Goal: Task Accomplishment & Management: Complete application form

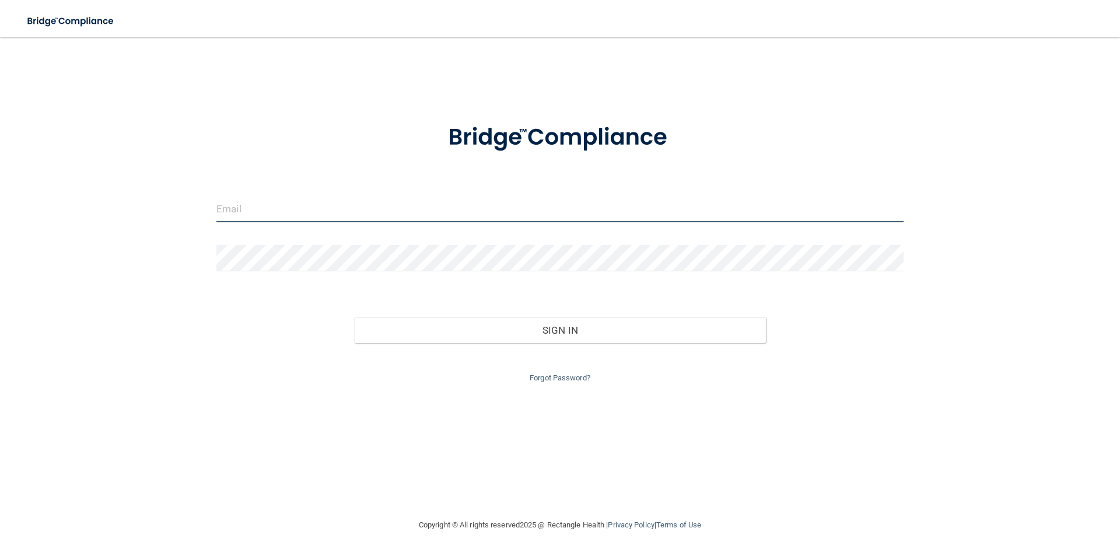
click at [221, 210] on input "email" at bounding box center [559, 209] width 687 height 26
click at [257, 209] on input "email" at bounding box center [559, 209] width 687 height 26
click at [354, 317] on button "Sign In" at bounding box center [560, 330] width 412 height 26
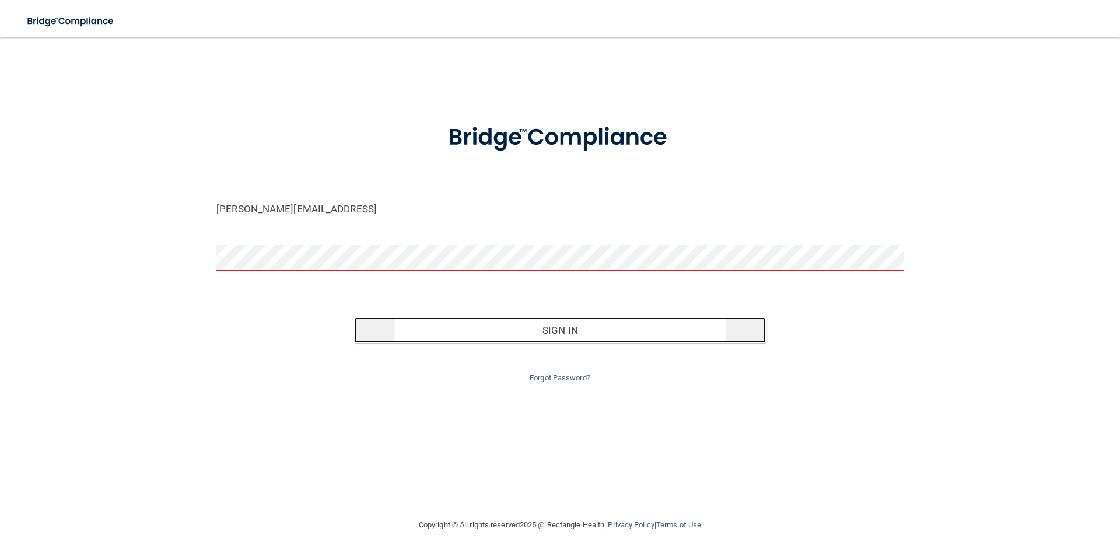
click at [611, 331] on button "Sign In" at bounding box center [560, 330] width 412 height 26
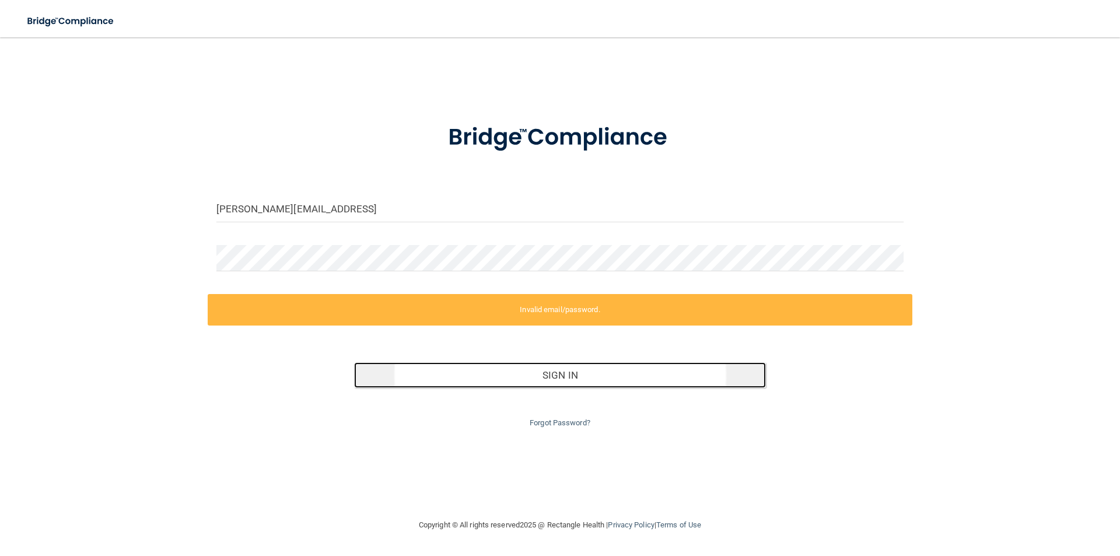
click at [567, 379] on button "Sign In" at bounding box center [560, 375] width 412 height 26
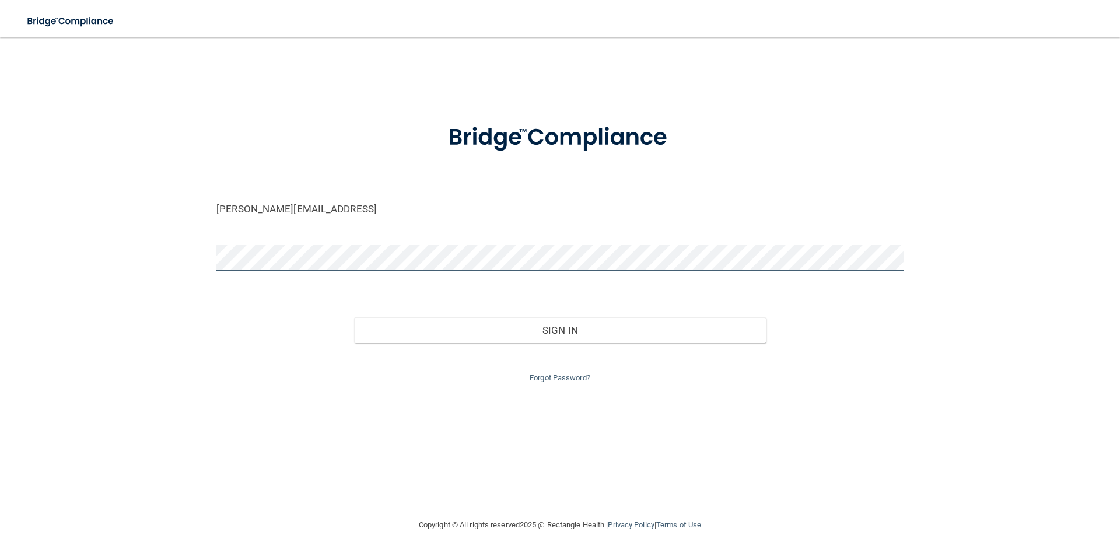
click at [354, 317] on button "Sign In" at bounding box center [560, 330] width 412 height 26
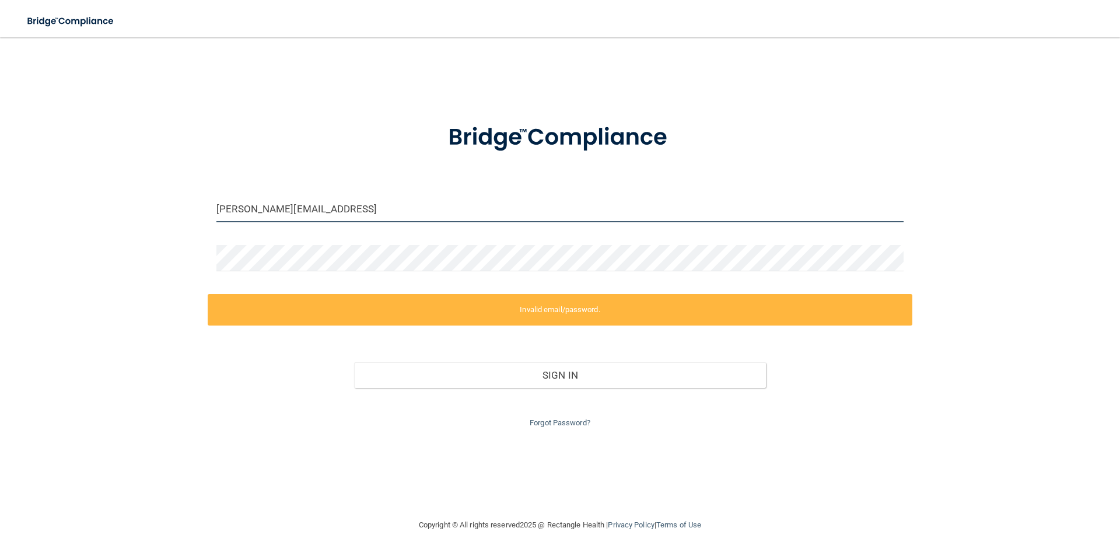
click at [390, 206] on input "[PERSON_NAME][EMAIL_ADDRESS]" at bounding box center [559, 209] width 687 height 26
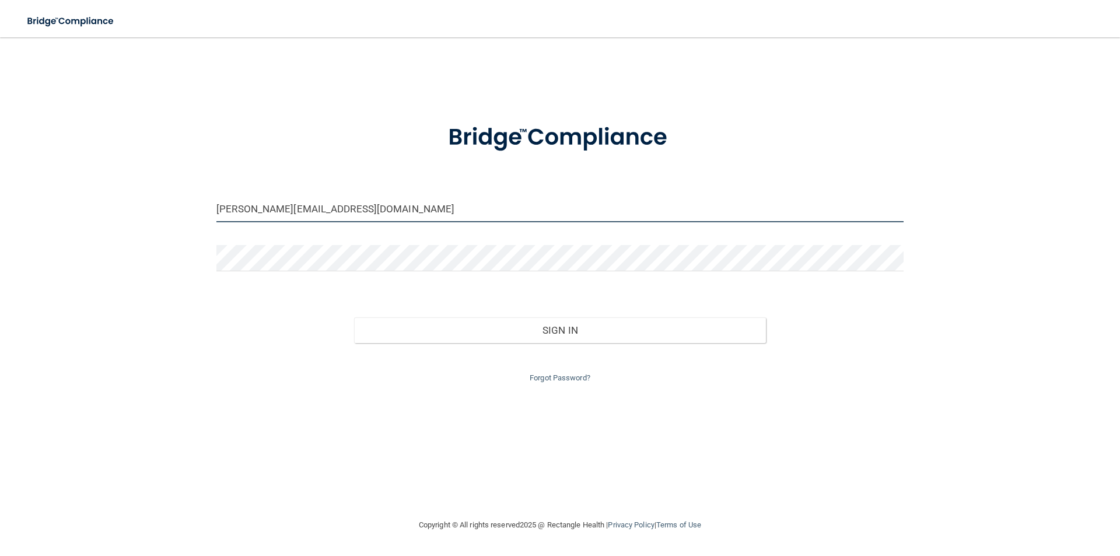
type input "[PERSON_NAME][EMAIL_ADDRESS][DOMAIN_NAME]"
click at [354, 317] on button "Sign In" at bounding box center [560, 330] width 412 height 26
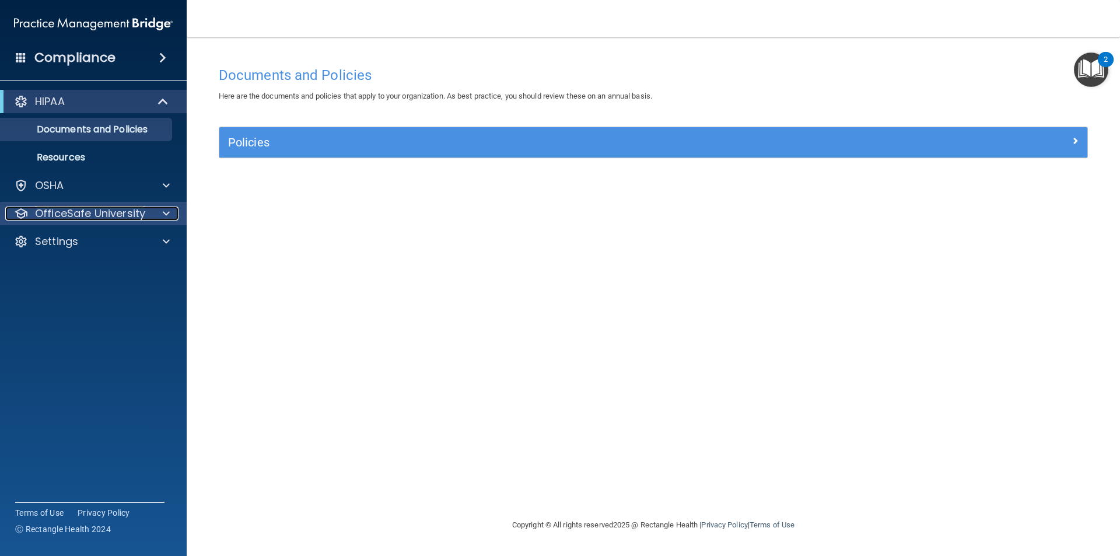
click at [73, 213] on p "OfficeSafe University" at bounding box center [90, 213] width 110 height 14
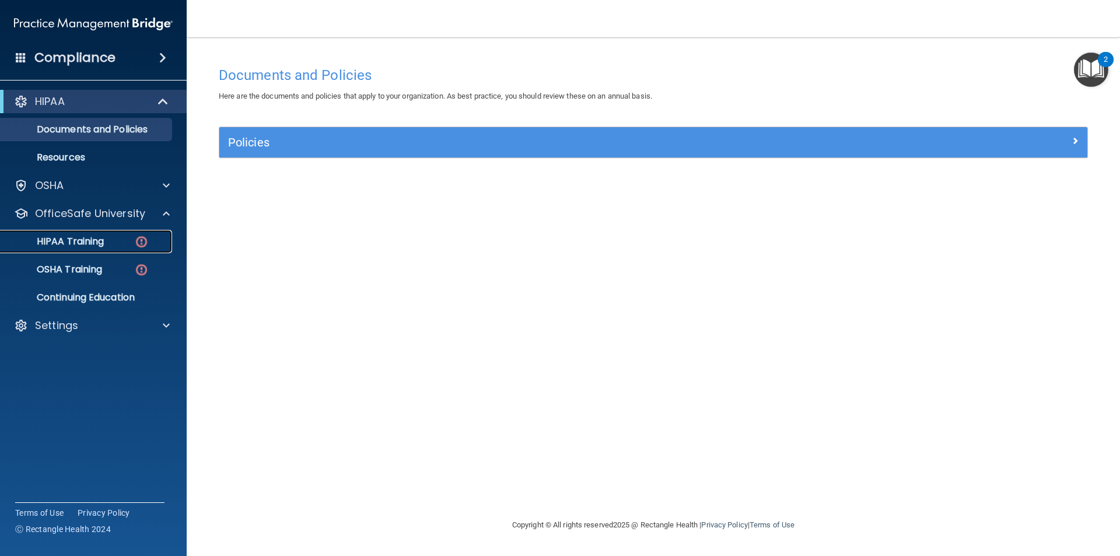
click at [89, 242] on p "HIPAA Training" at bounding box center [56, 242] width 96 height 12
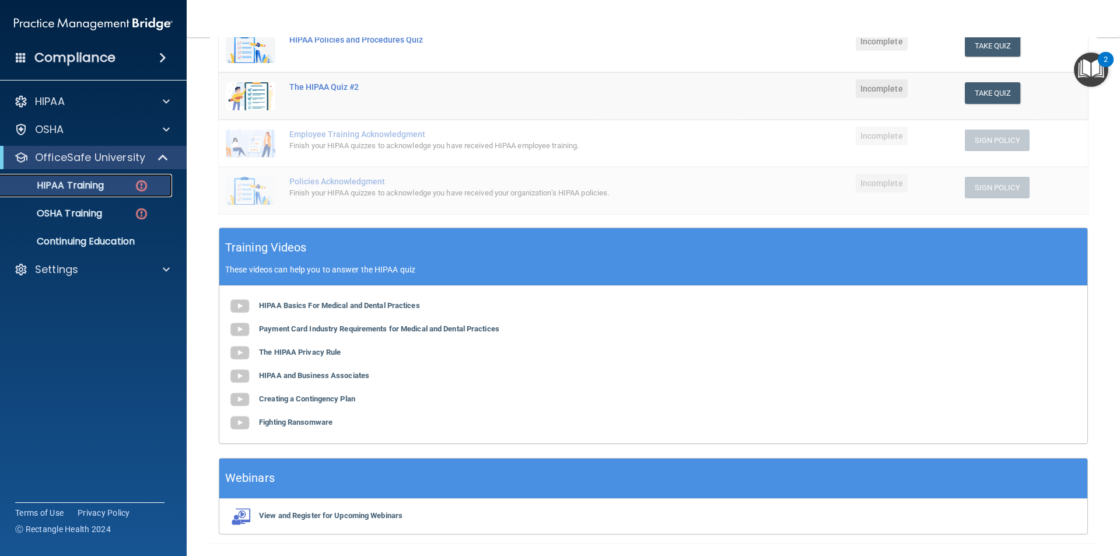
scroll to position [261, 0]
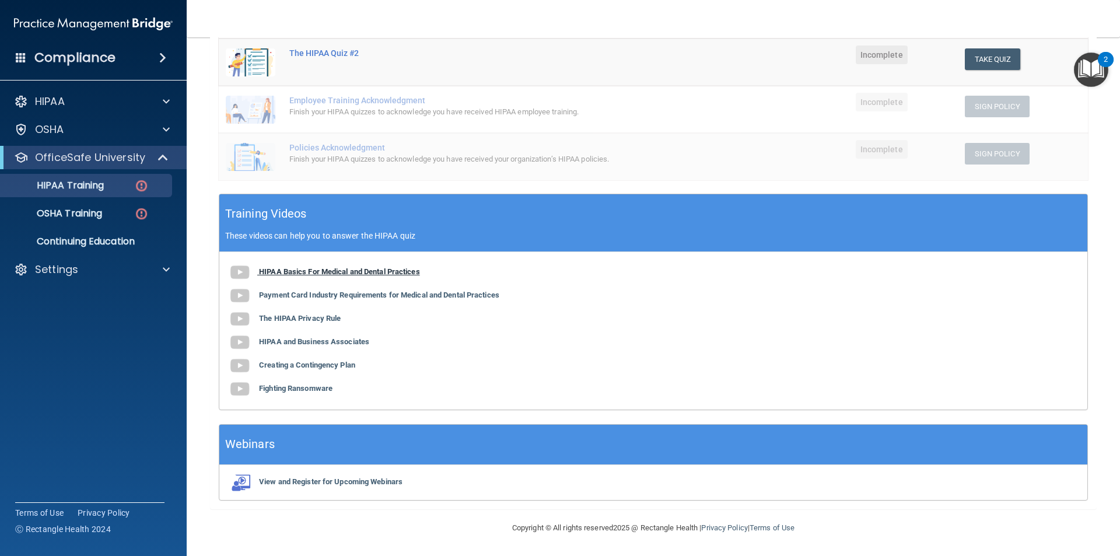
click at [267, 272] on b "HIPAA Basics For Medical and Dental Practices" at bounding box center [339, 271] width 161 height 9
click at [235, 292] on img at bounding box center [239, 295] width 23 height 23
click at [262, 314] on b "The HIPAA Privacy Rule" at bounding box center [300, 318] width 82 height 9
click at [310, 342] on b "HIPAA and Business Associates" at bounding box center [314, 341] width 110 height 9
click at [298, 366] on b "Creating a Contingency Plan" at bounding box center [307, 364] width 96 height 9
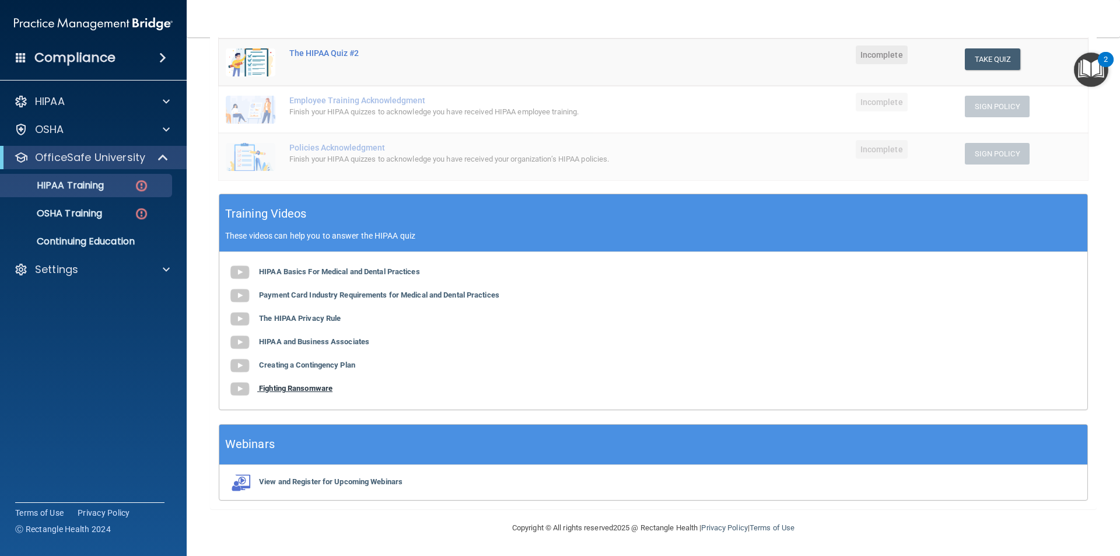
click at [270, 388] on b "Fighting Ransomware" at bounding box center [295, 388] width 73 height 9
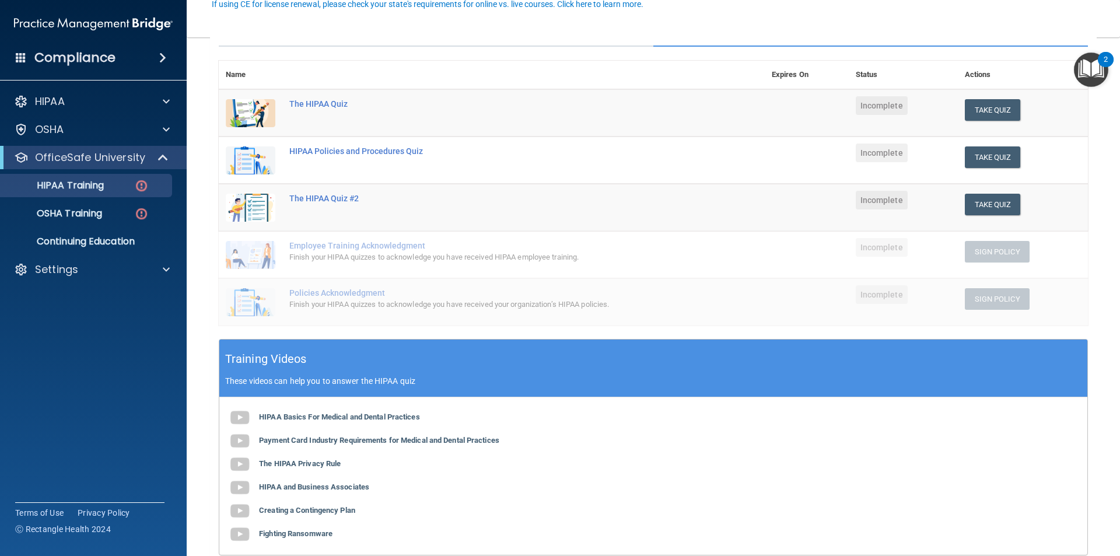
scroll to position [115, 0]
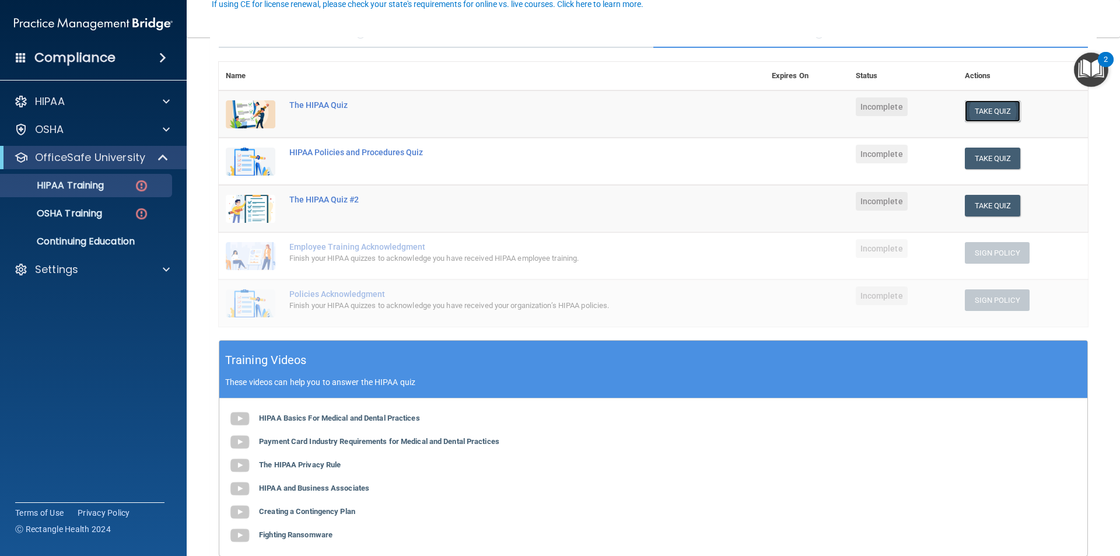
click at [980, 109] on button "Take Quiz" at bounding box center [993, 111] width 56 height 22
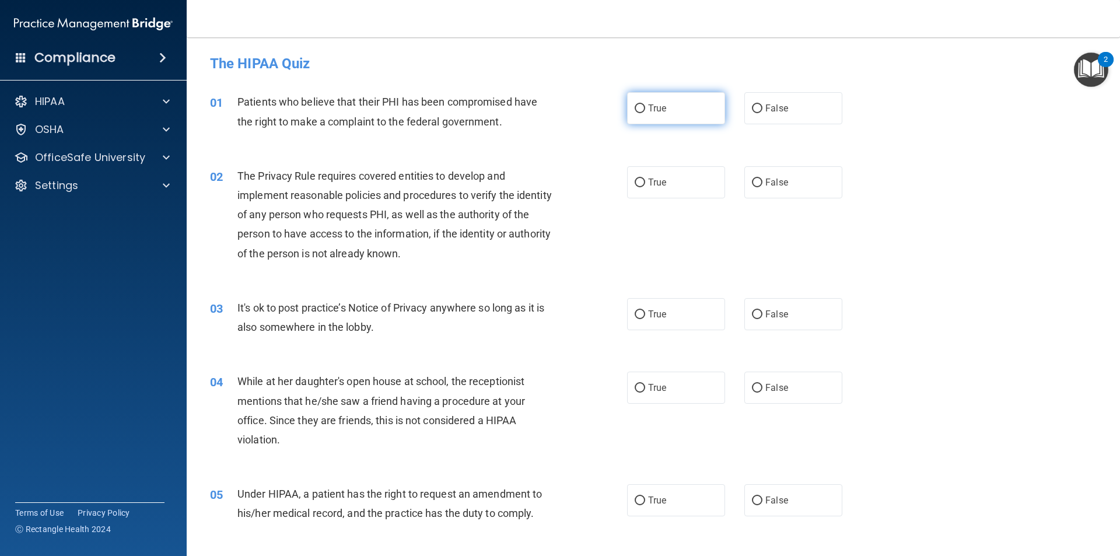
click at [638, 106] on input "True" at bounding box center [640, 108] width 10 height 9
radio input "true"
click at [635, 180] on input "True" at bounding box center [640, 182] width 10 height 9
radio input "true"
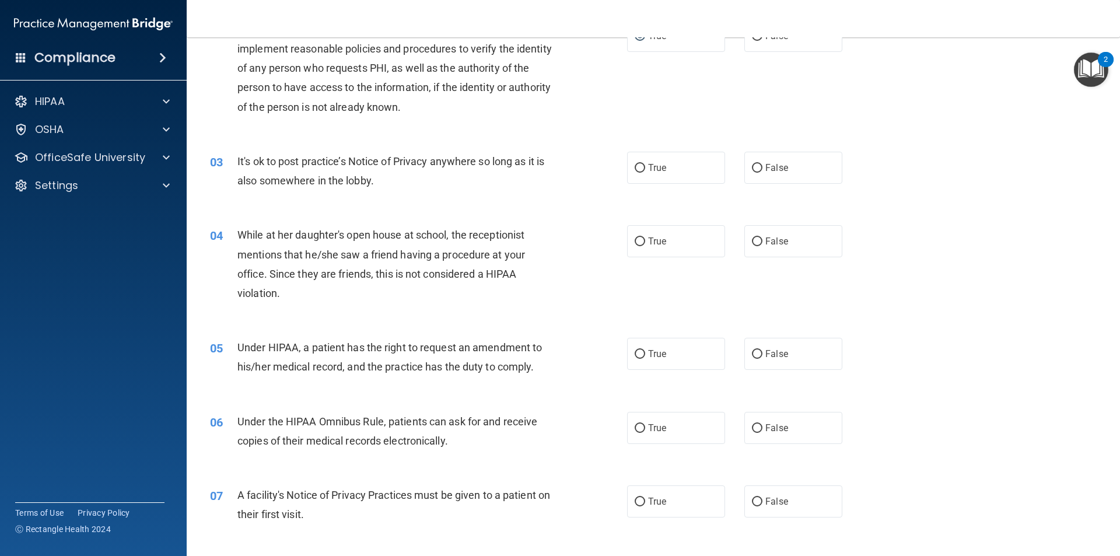
scroll to position [175, 0]
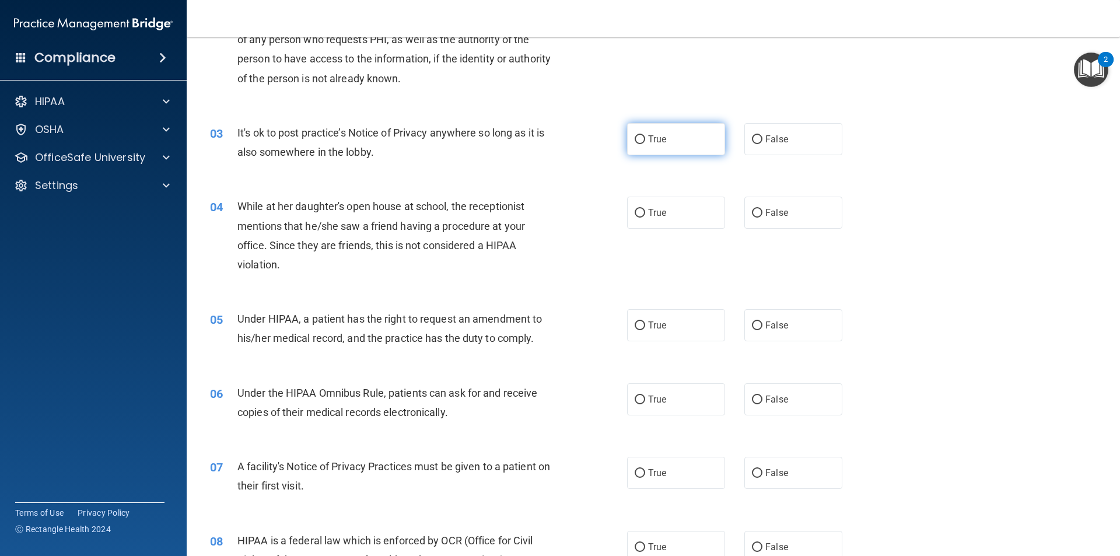
click at [638, 136] on input "True" at bounding box center [640, 139] width 10 height 9
radio input "true"
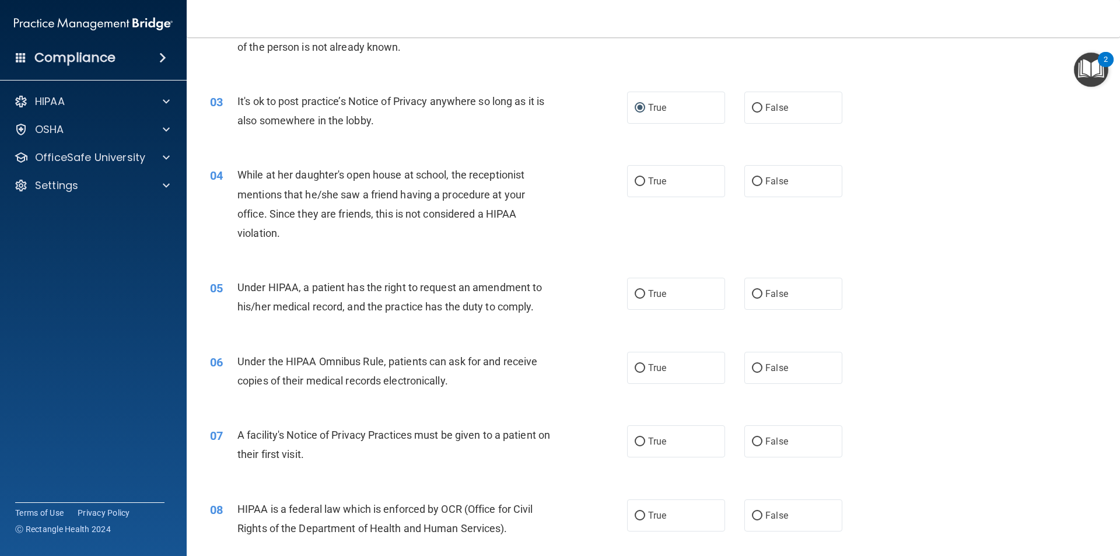
scroll to position [233, 0]
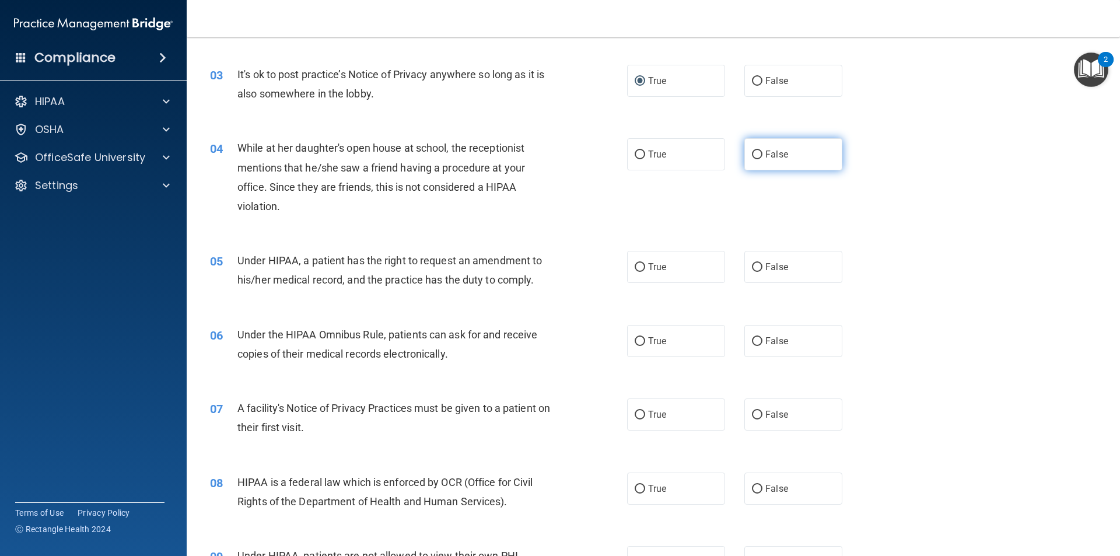
click at [752, 153] on input "False" at bounding box center [757, 154] width 10 height 9
radio input "true"
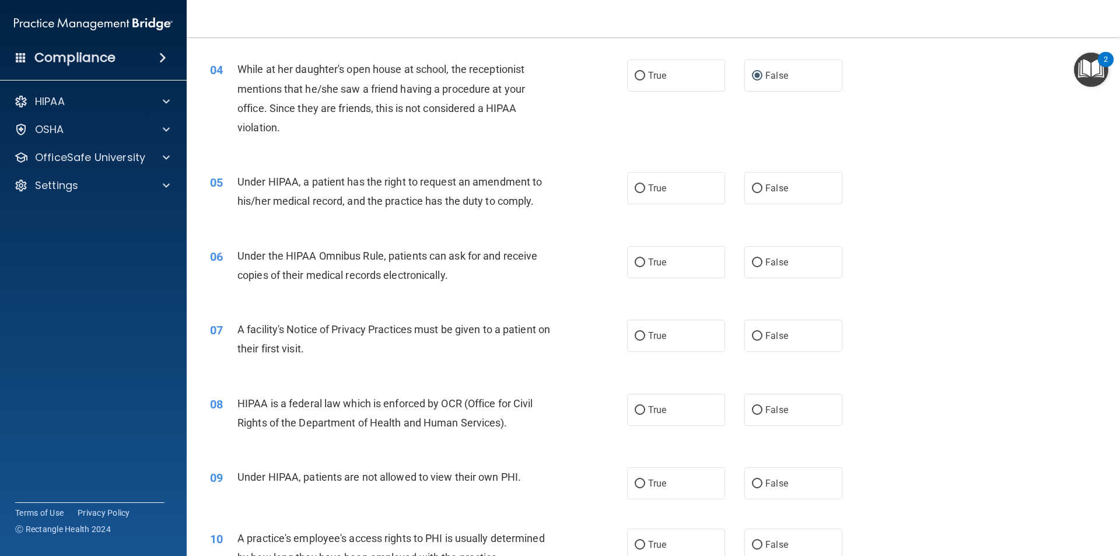
scroll to position [338, 0]
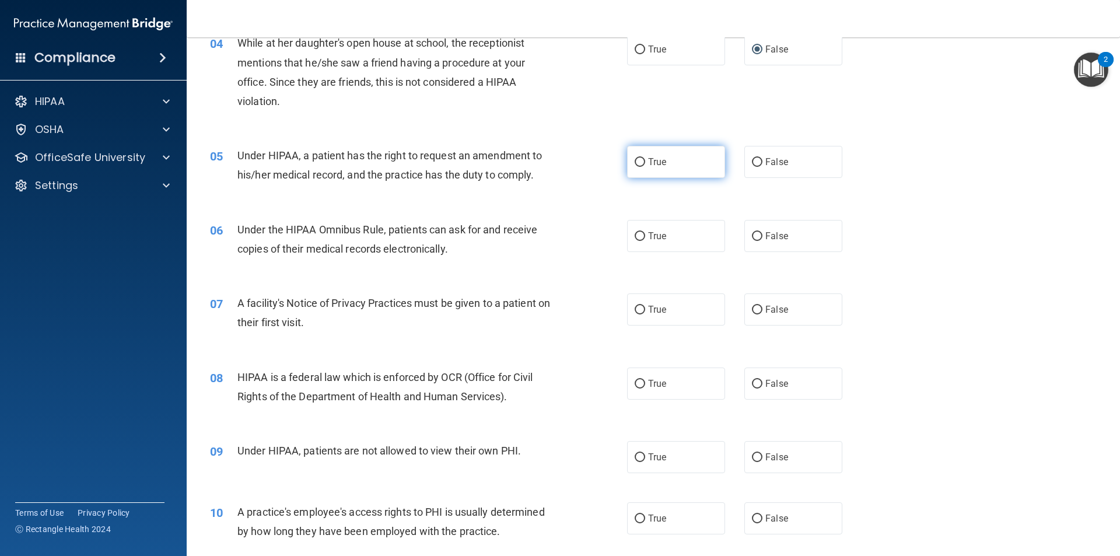
click at [635, 160] on input "True" at bounding box center [640, 162] width 10 height 9
radio input "true"
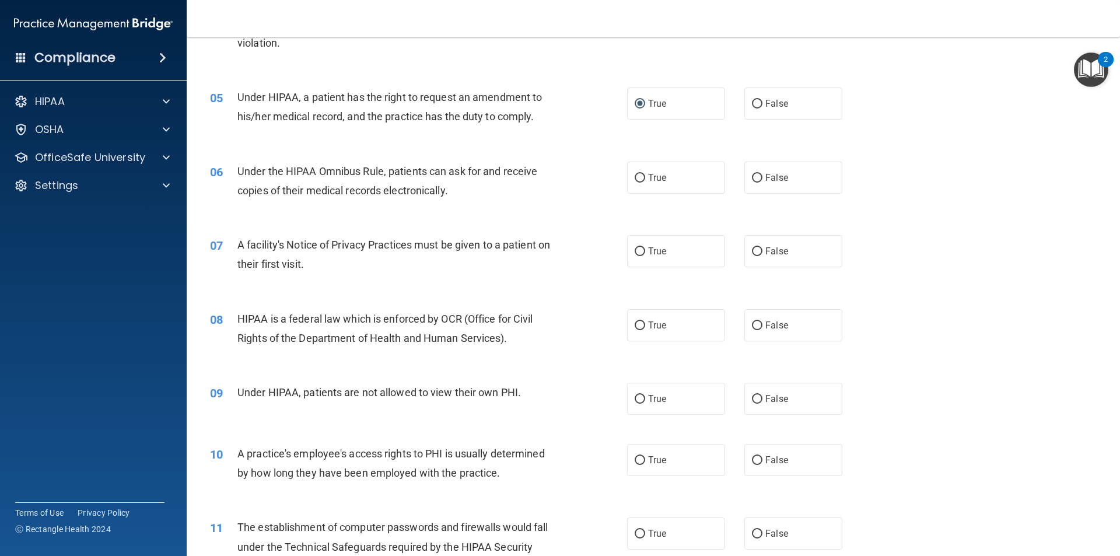
scroll to position [455, 0]
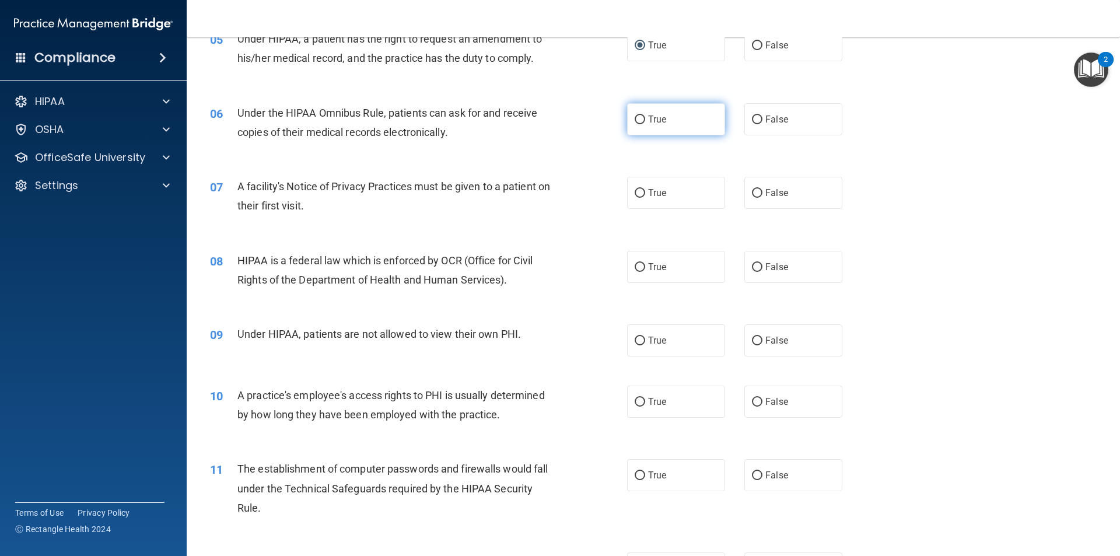
click at [635, 121] on input "True" at bounding box center [640, 119] width 10 height 9
radio input "true"
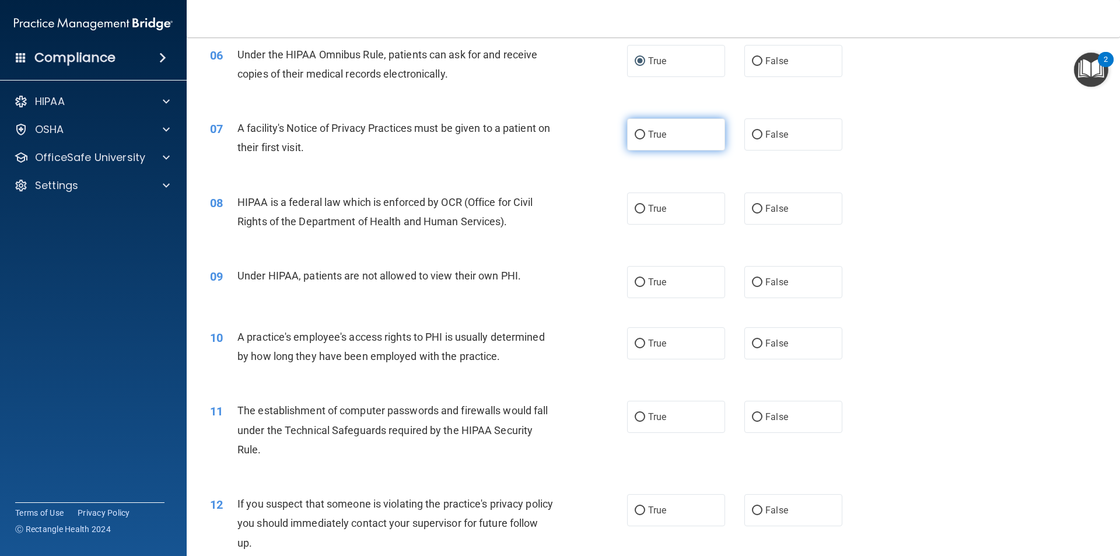
click at [637, 131] on input "True" at bounding box center [640, 135] width 10 height 9
radio input "true"
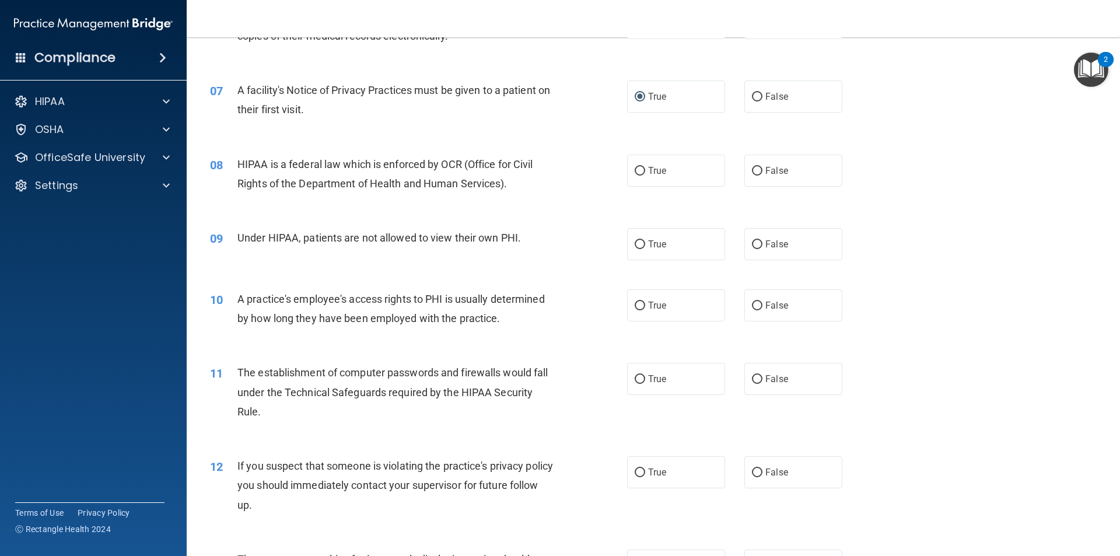
scroll to position [572, 0]
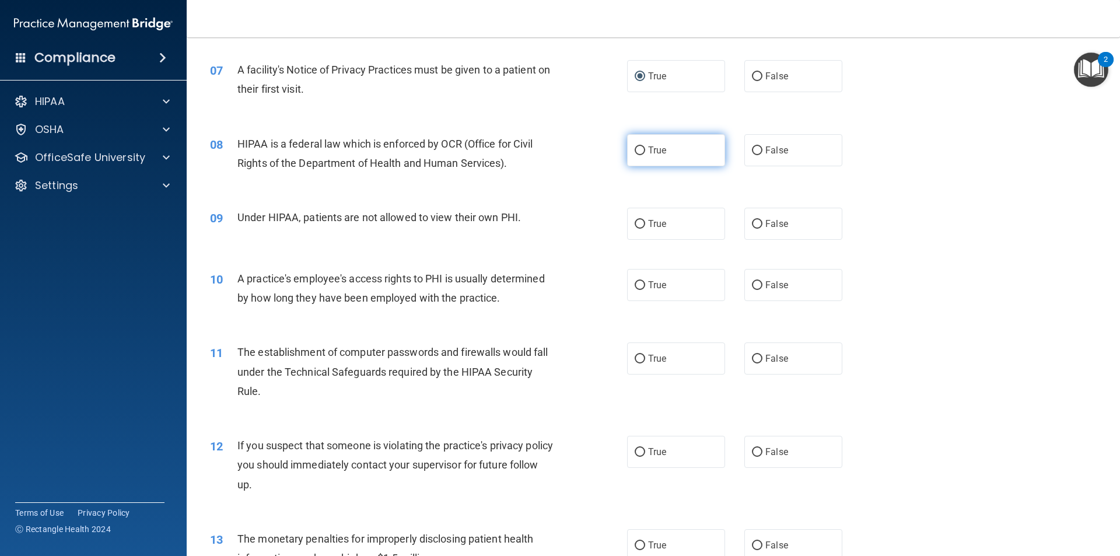
click at [635, 147] on input "True" at bounding box center [640, 150] width 10 height 9
radio input "true"
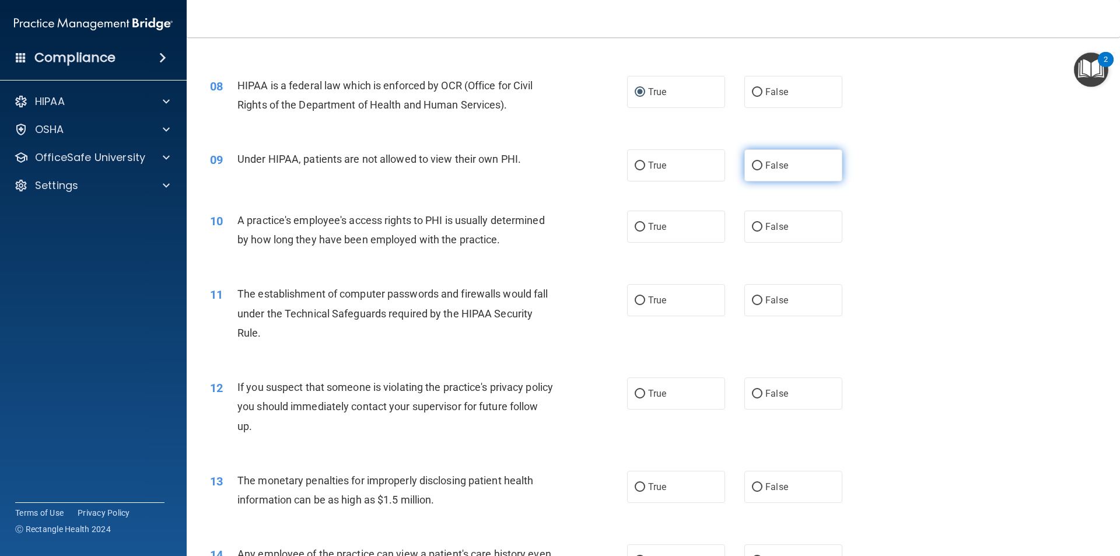
click at [752, 162] on input "False" at bounding box center [757, 166] width 10 height 9
radio input "true"
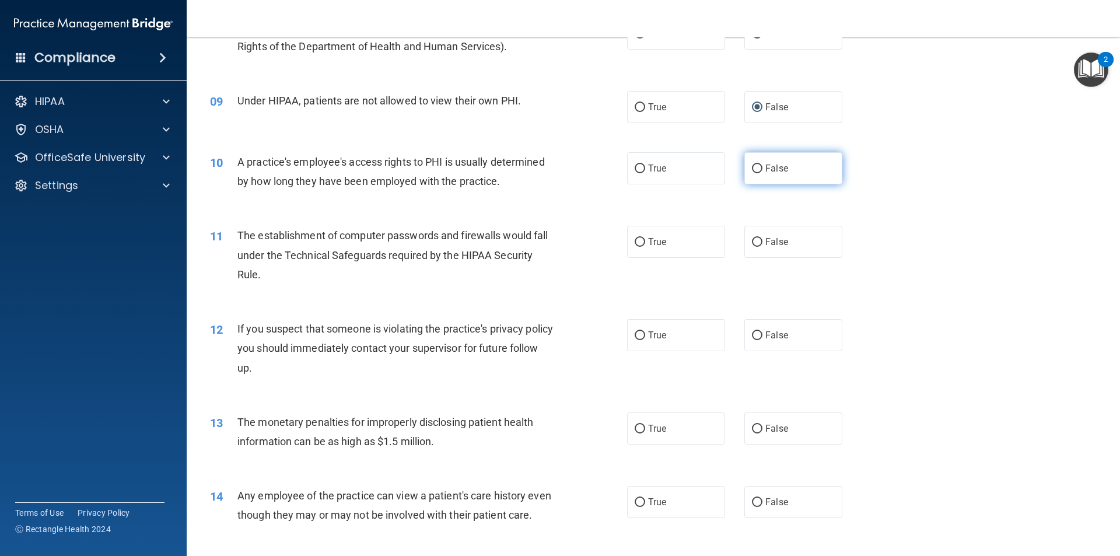
click at [752, 168] on input "False" at bounding box center [757, 168] width 10 height 9
radio input "true"
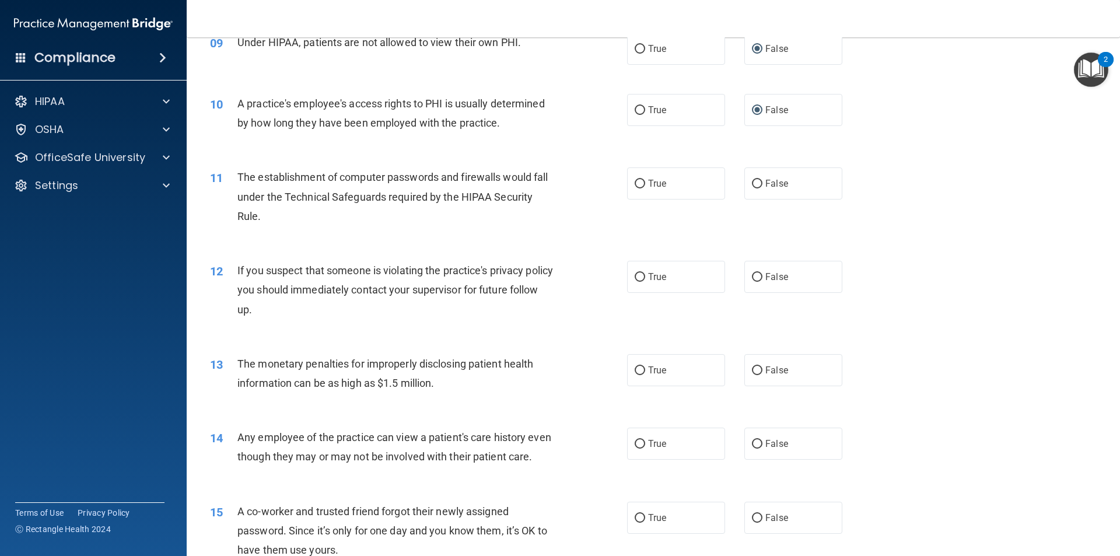
scroll to position [805, 0]
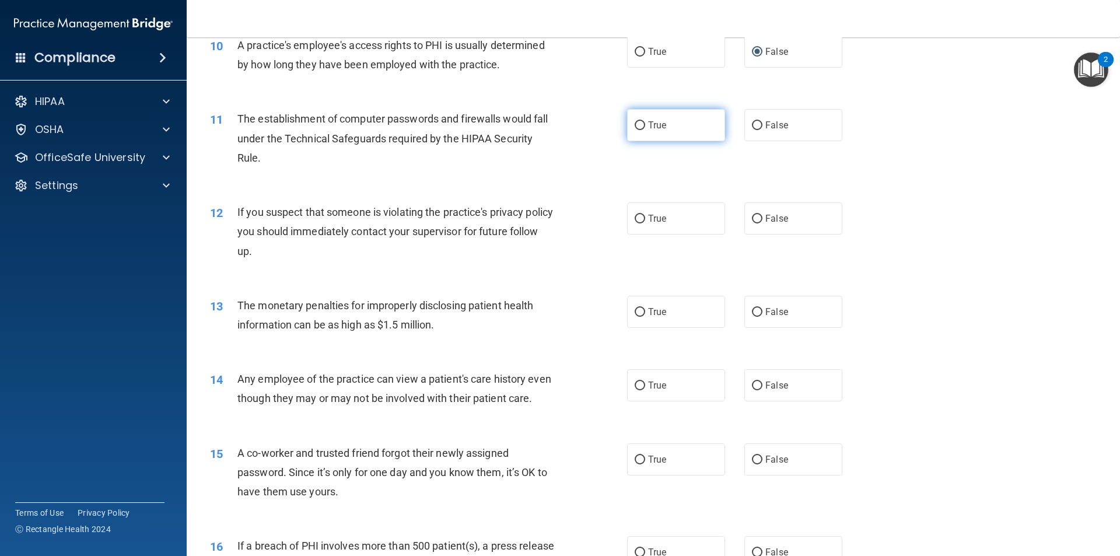
click at [635, 124] on input "True" at bounding box center [640, 125] width 10 height 9
radio input "true"
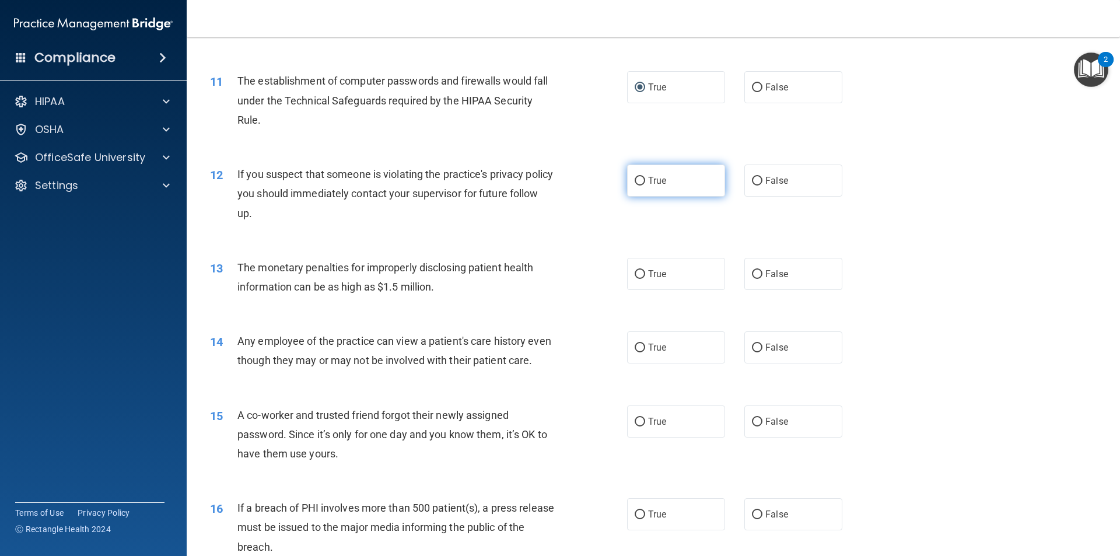
scroll to position [863, 0]
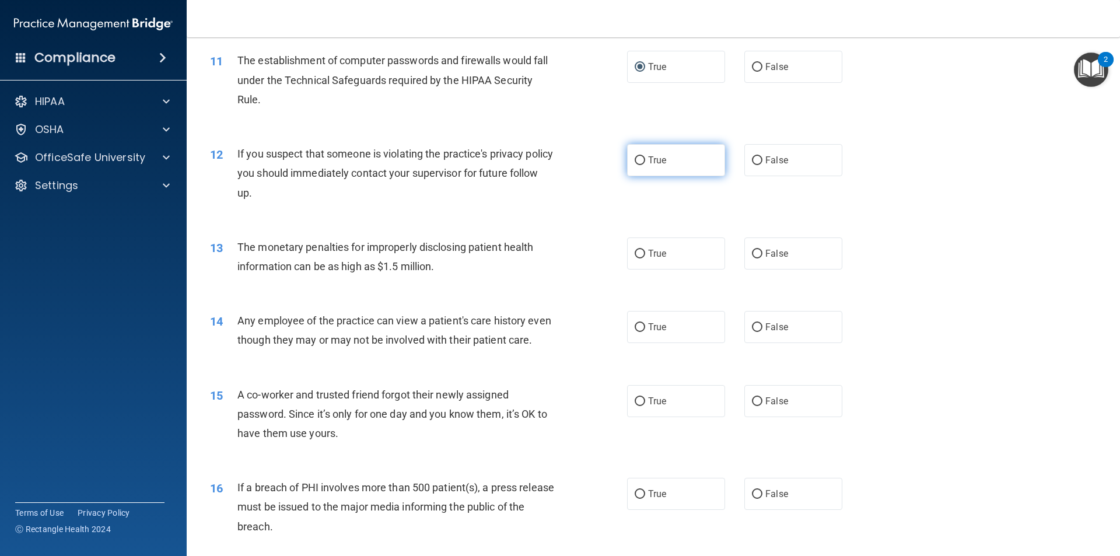
click at [635, 157] on input "True" at bounding box center [640, 160] width 10 height 9
radio input "true"
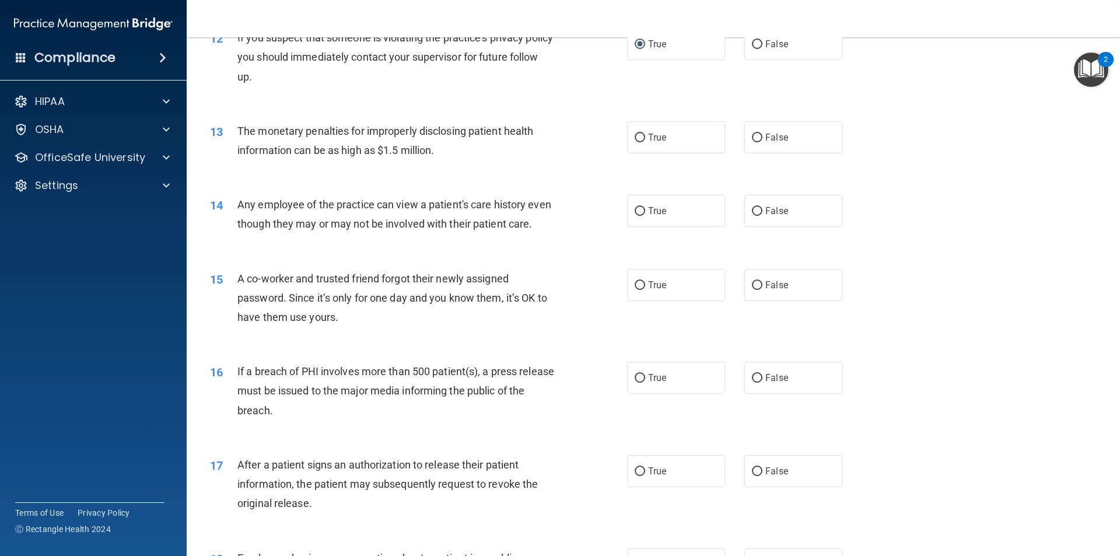
scroll to position [980, 0]
click at [635, 136] on input "True" at bounding box center [640, 137] width 10 height 9
radio input "true"
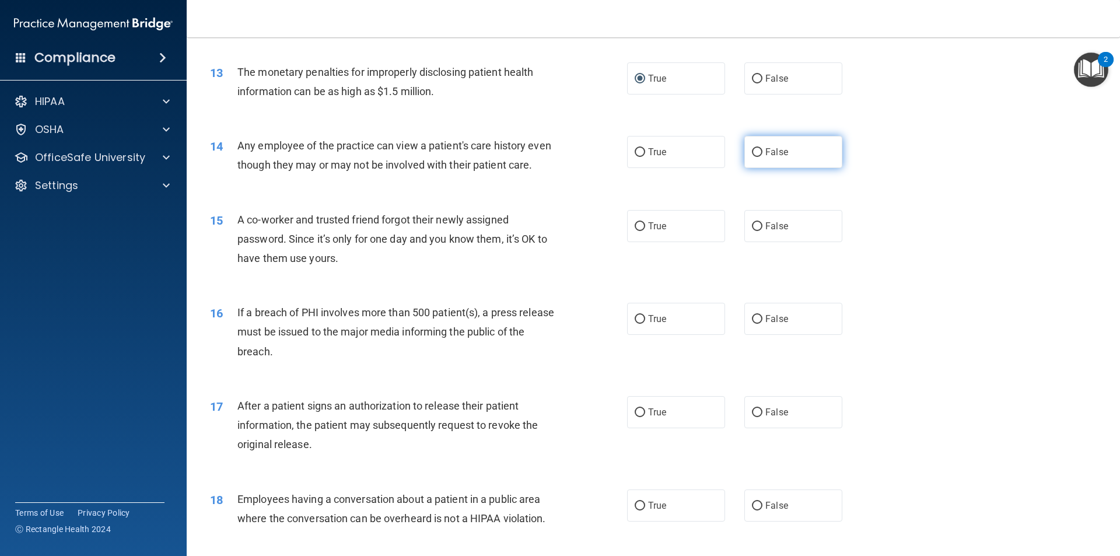
click at [752, 150] on input "False" at bounding box center [757, 152] width 10 height 9
radio input "true"
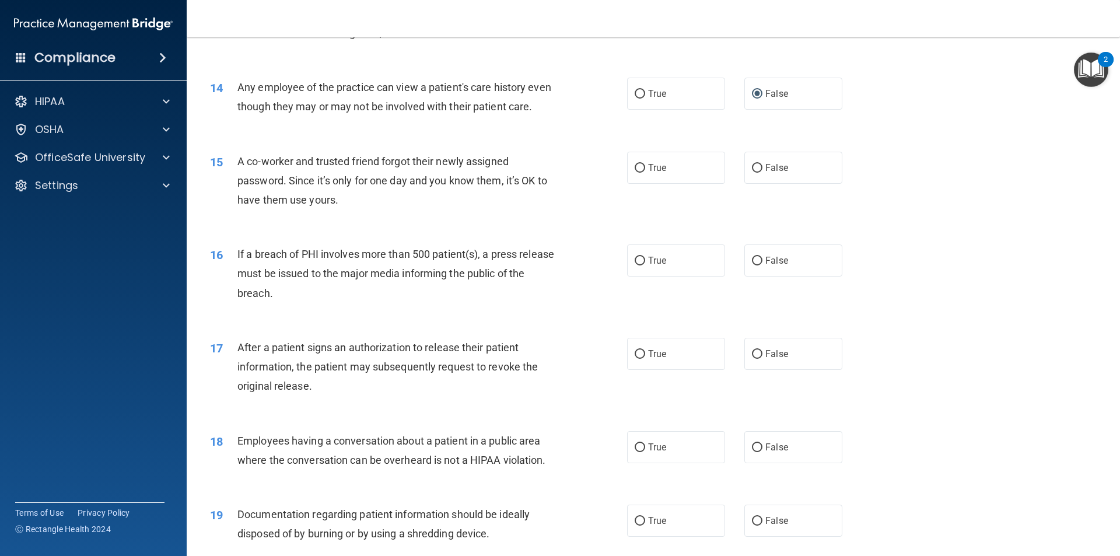
scroll to position [1155, 0]
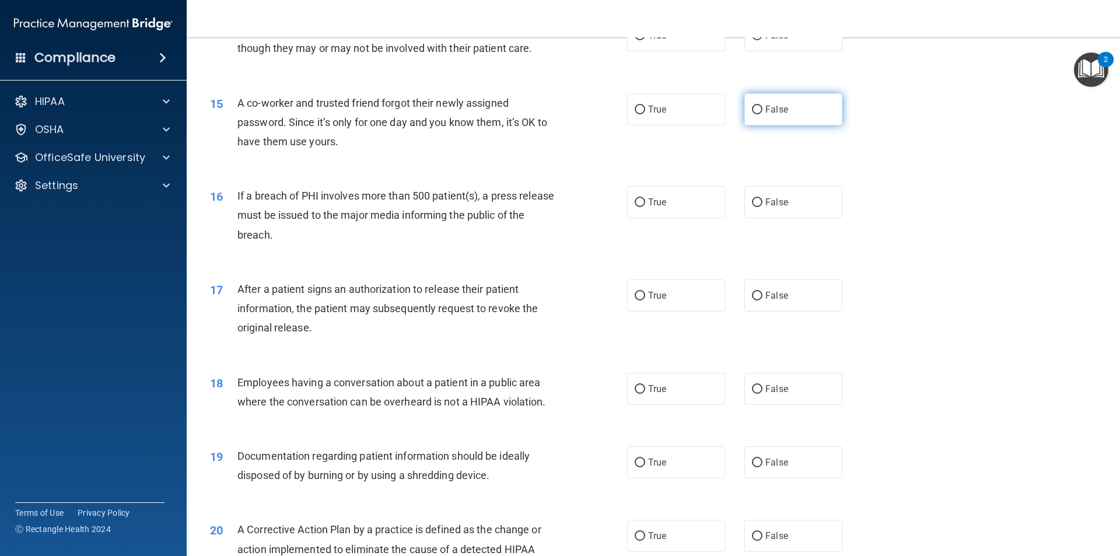
click at [752, 114] on input "False" at bounding box center [757, 110] width 10 height 9
radio input "true"
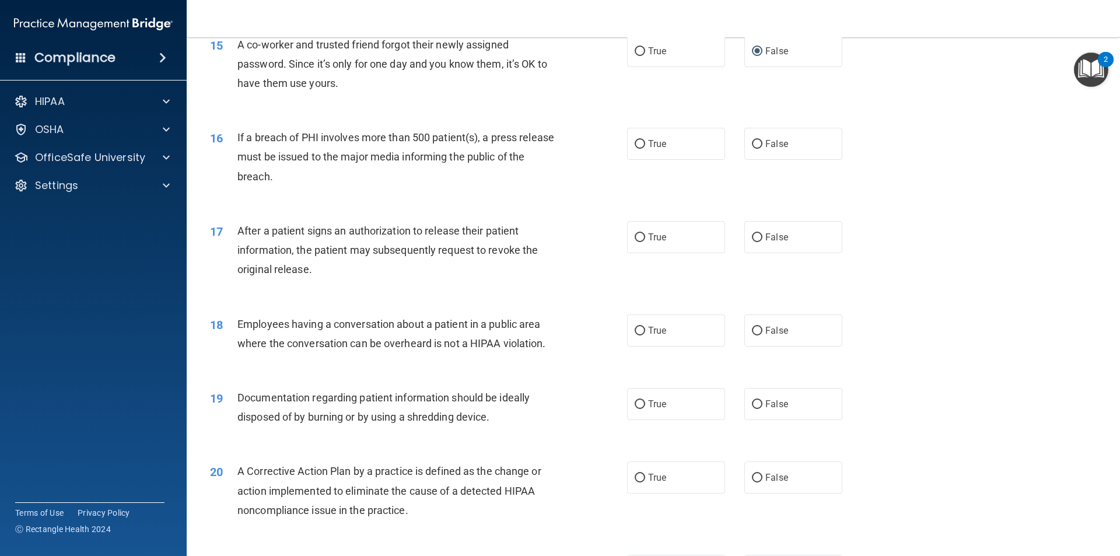
scroll to position [1272, 0]
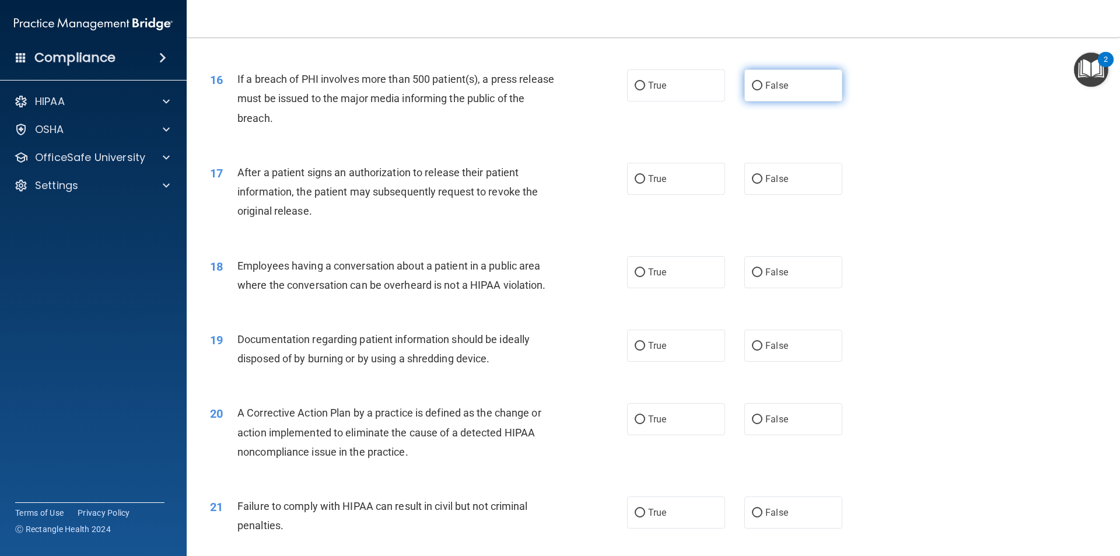
click at [752, 90] on input "False" at bounding box center [757, 86] width 10 height 9
radio input "true"
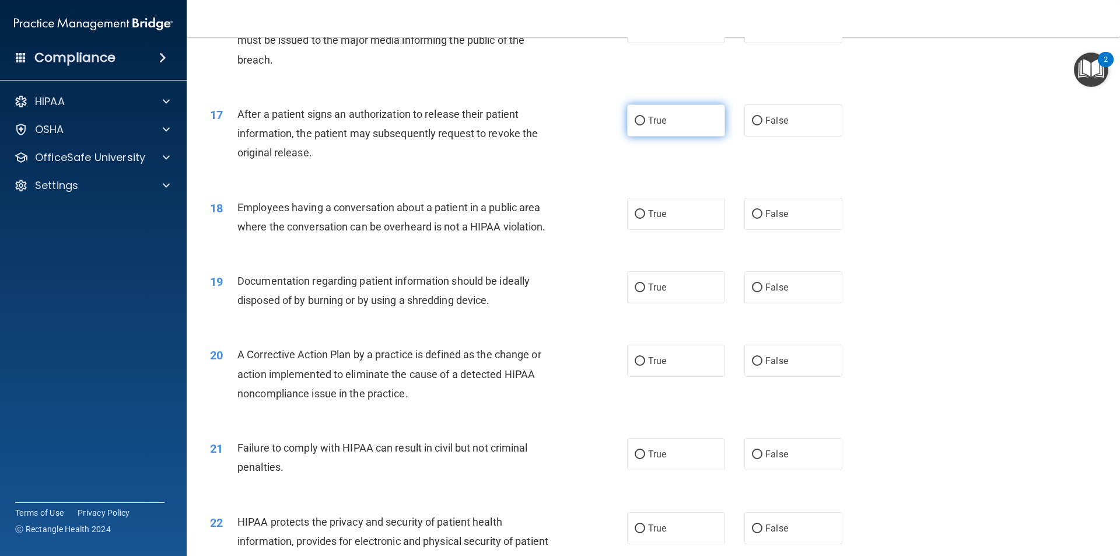
click at [635, 125] on input "True" at bounding box center [640, 121] width 10 height 9
radio input "true"
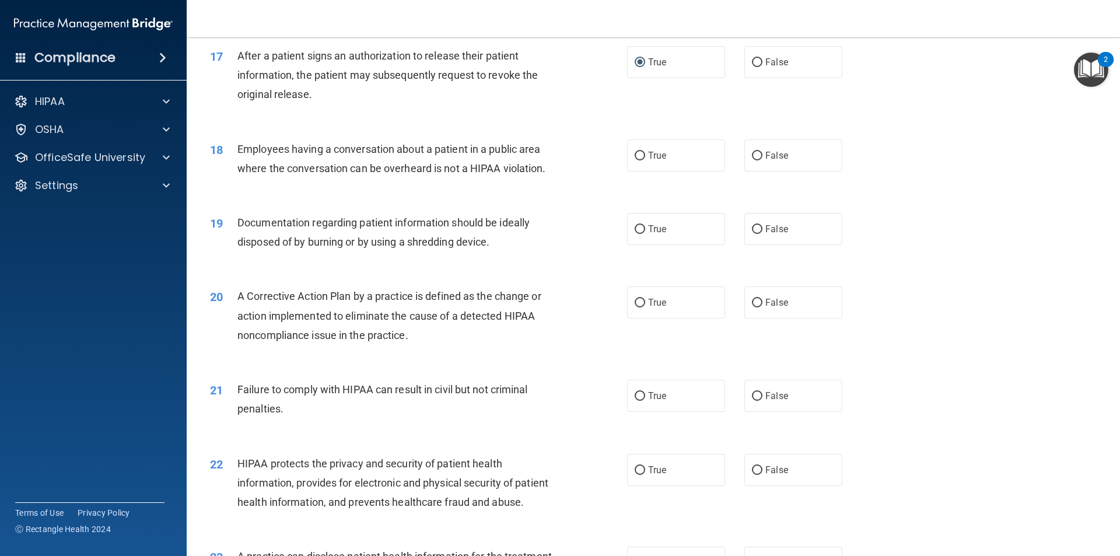
scroll to position [1447, 0]
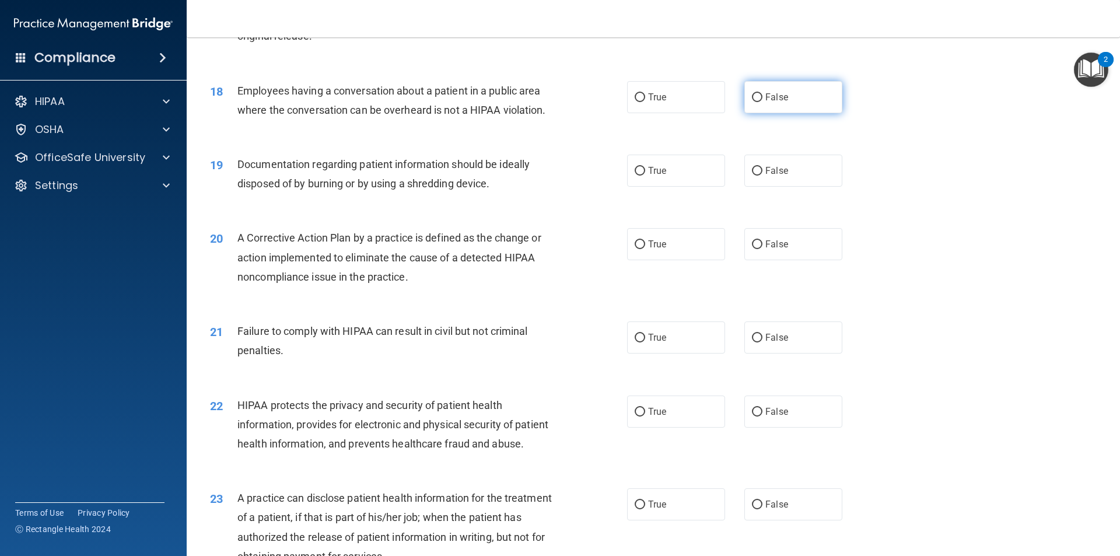
click at [752, 102] on input "False" at bounding box center [757, 97] width 10 height 9
radio input "true"
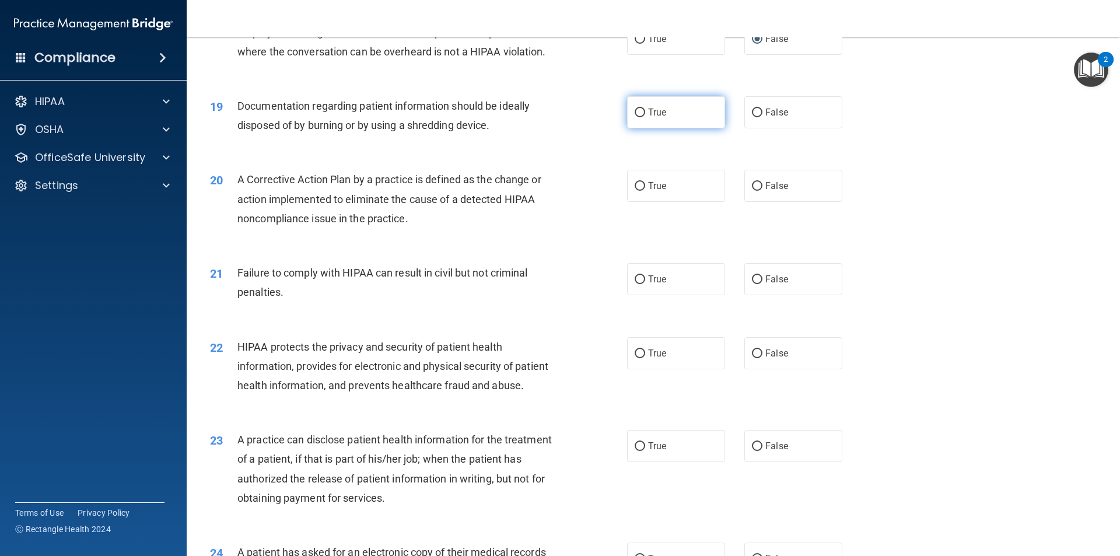
click at [635, 117] on input "True" at bounding box center [640, 112] width 10 height 9
radio input "true"
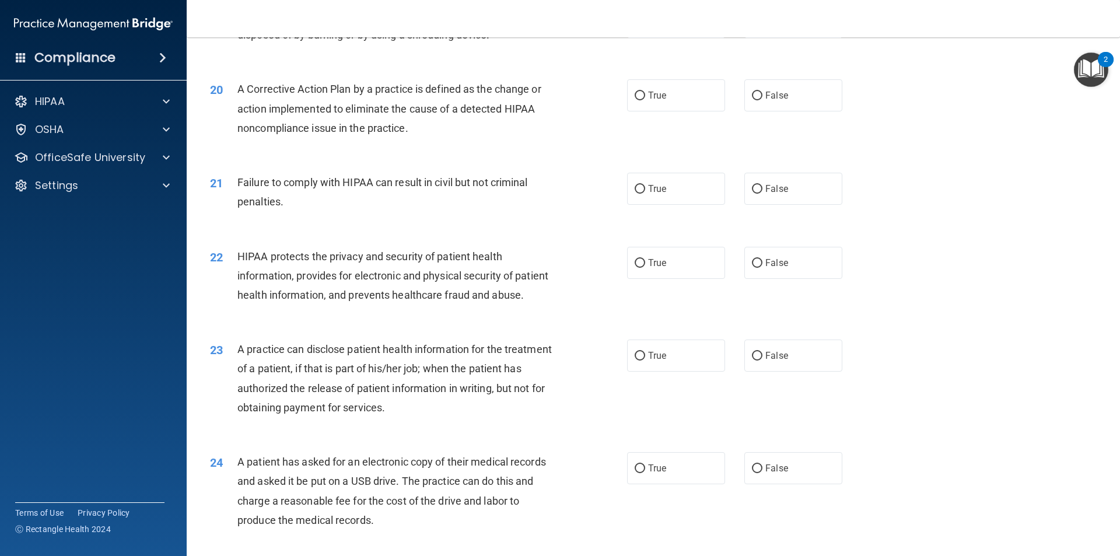
scroll to position [1621, 0]
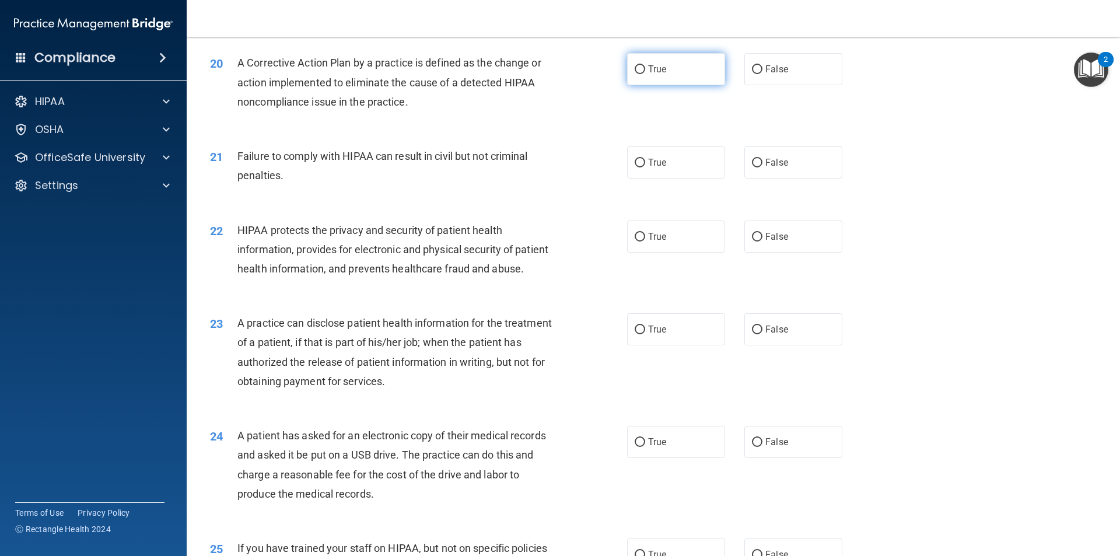
click at [635, 74] on input "True" at bounding box center [640, 69] width 10 height 9
radio input "true"
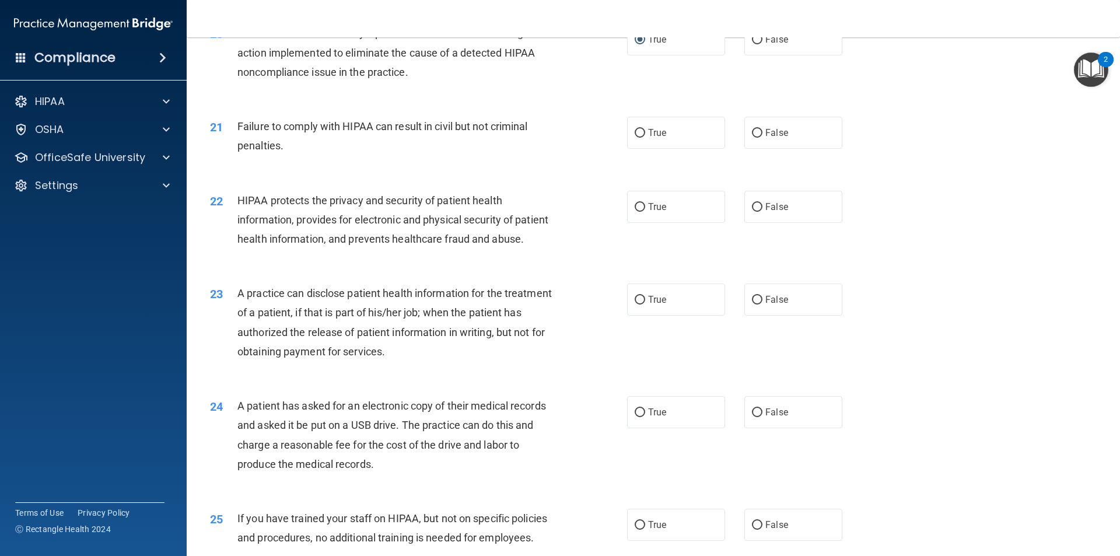
scroll to position [1680, 0]
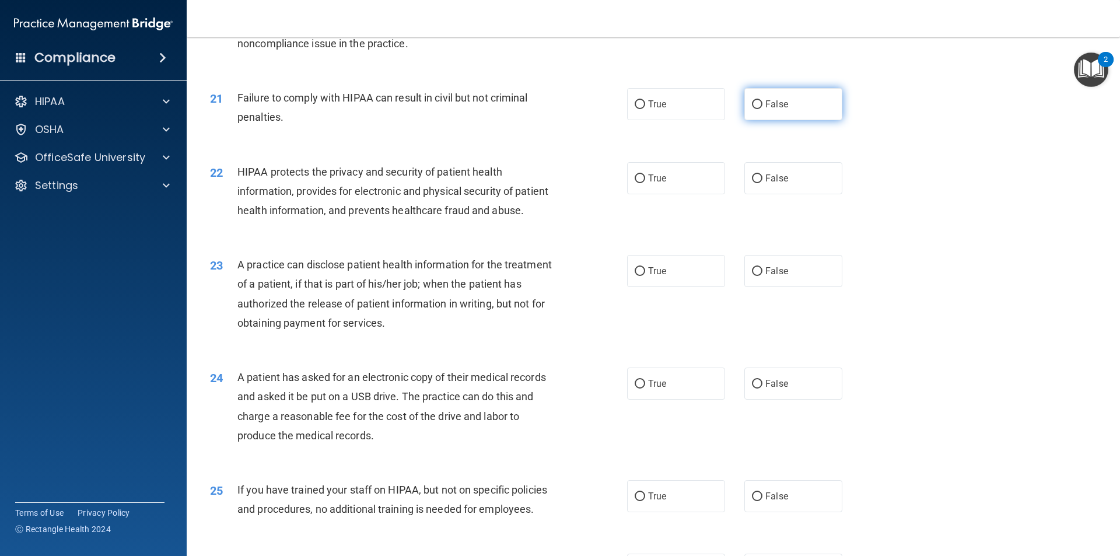
click at [753, 109] on input "False" at bounding box center [757, 104] width 10 height 9
radio input "true"
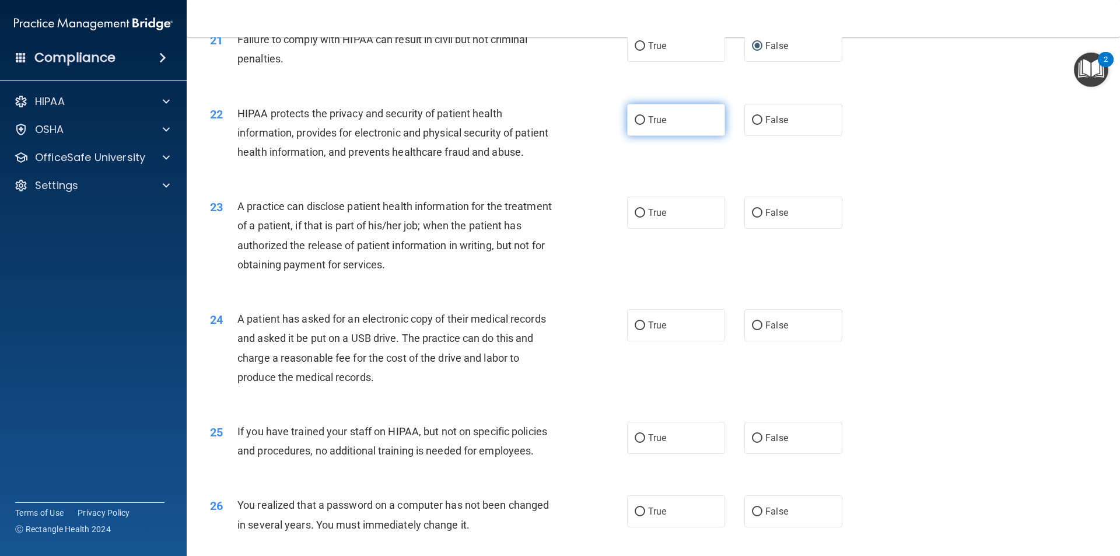
click at [636, 125] on input "True" at bounding box center [640, 120] width 10 height 9
radio input "true"
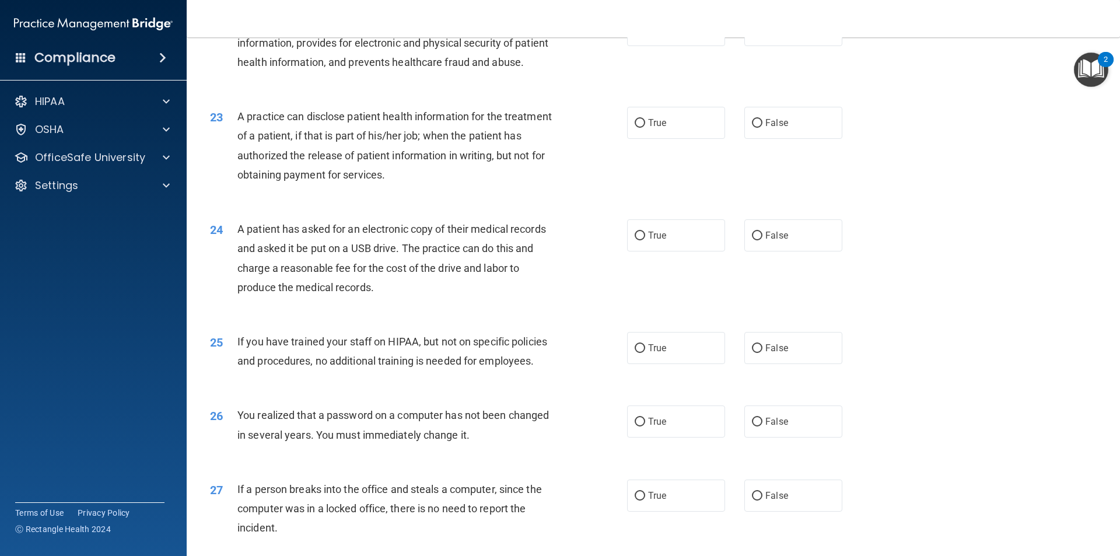
scroll to position [1855, 0]
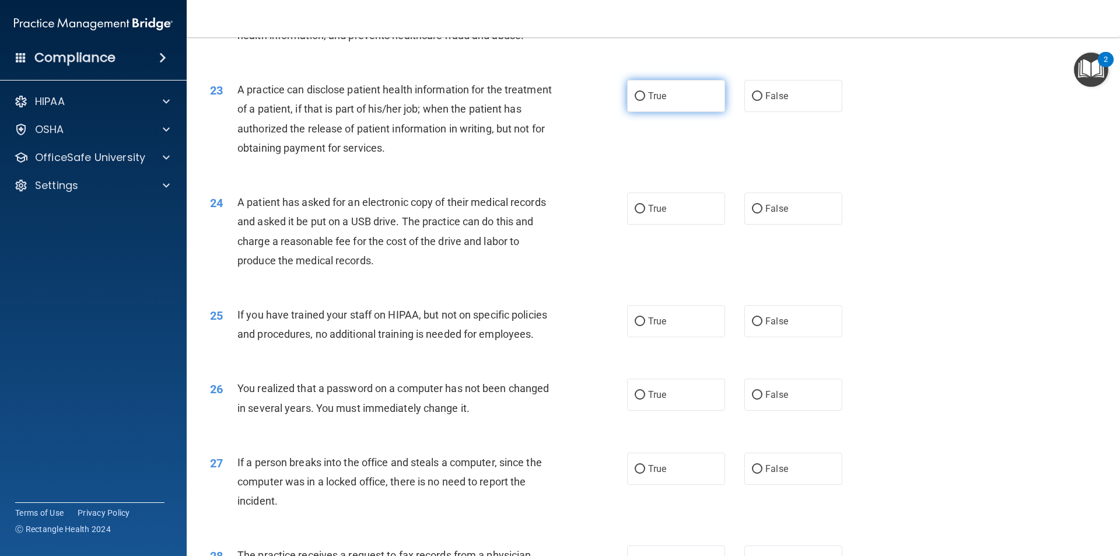
click at [637, 101] on input "True" at bounding box center [640, 96] width 10 height 9
radio input "true"
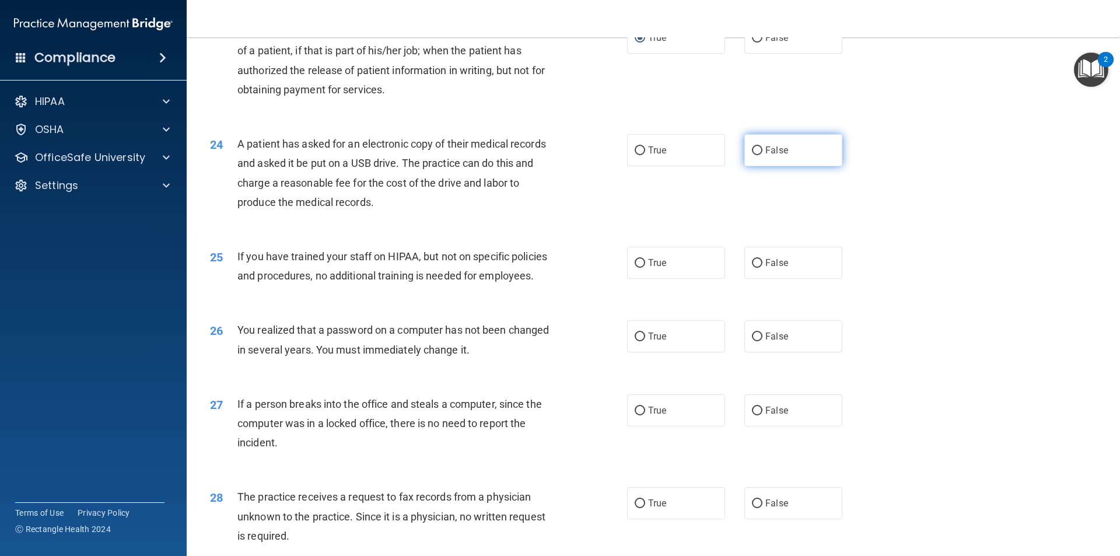
scroll to position [1971, 0]
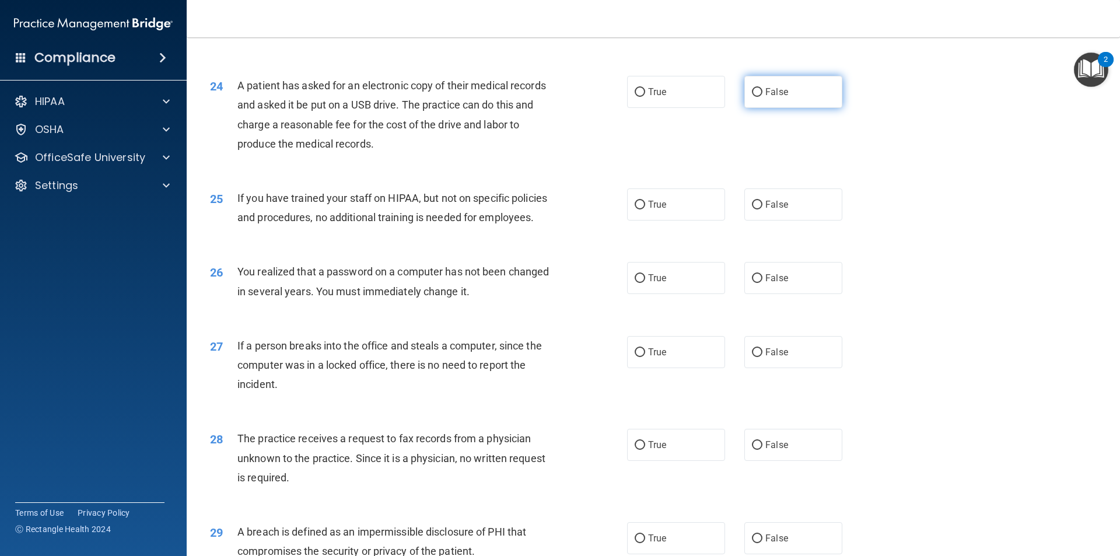
click at [752, 97] on input "False" at bounding box center [757, 92] width 10 height 9
radio input "true"
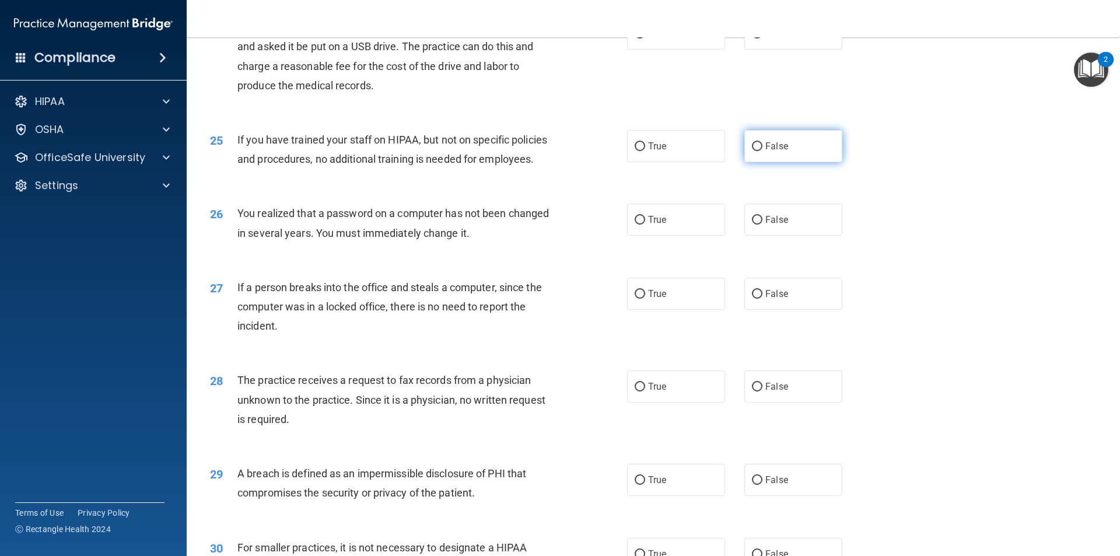
click at [753, 151] on input "False" at bounding box center [757, 146] width 10 height 9
radio input "true"
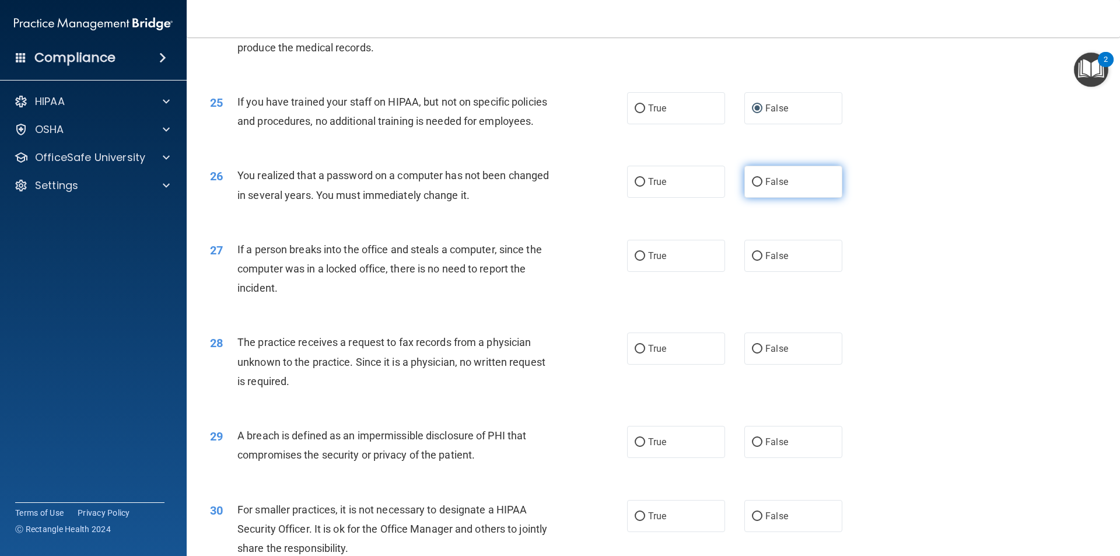
scroll to position [2088, 0]
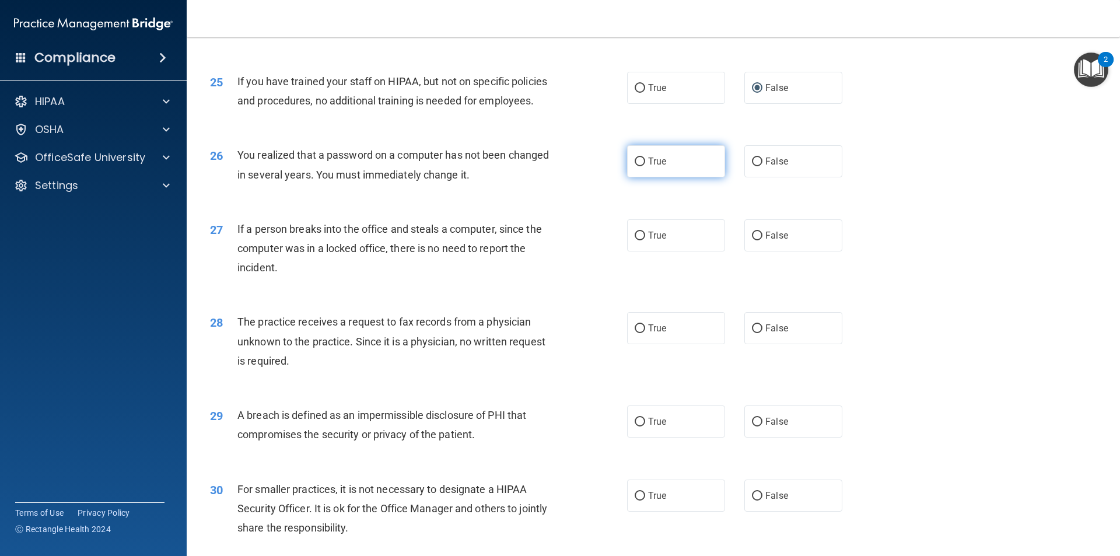
click at [635, 166] on input "True" at bounding box center [640, 161] width 10 height 9
radio input "true"
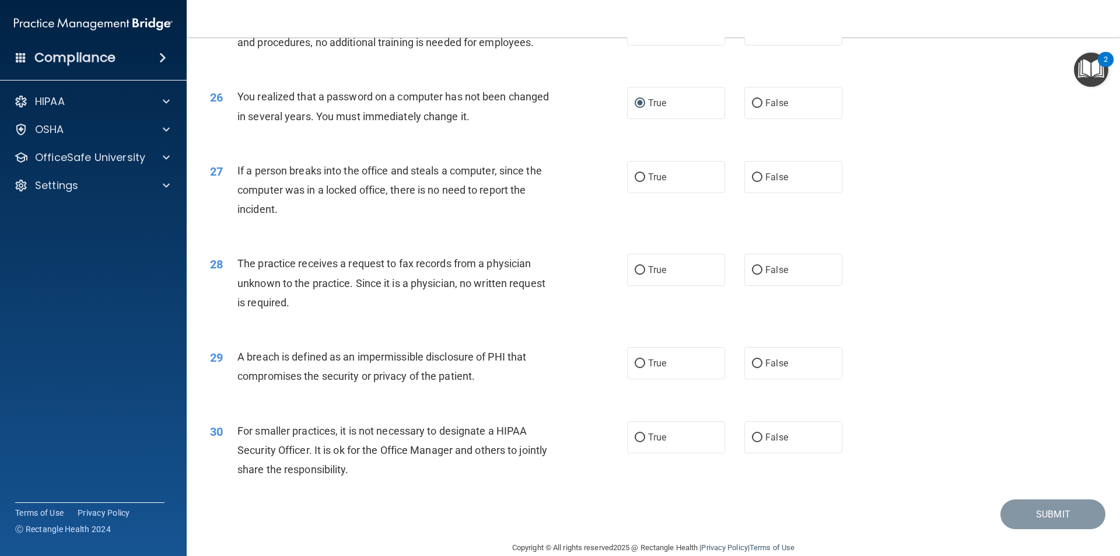
scroll to position [2205, 0]
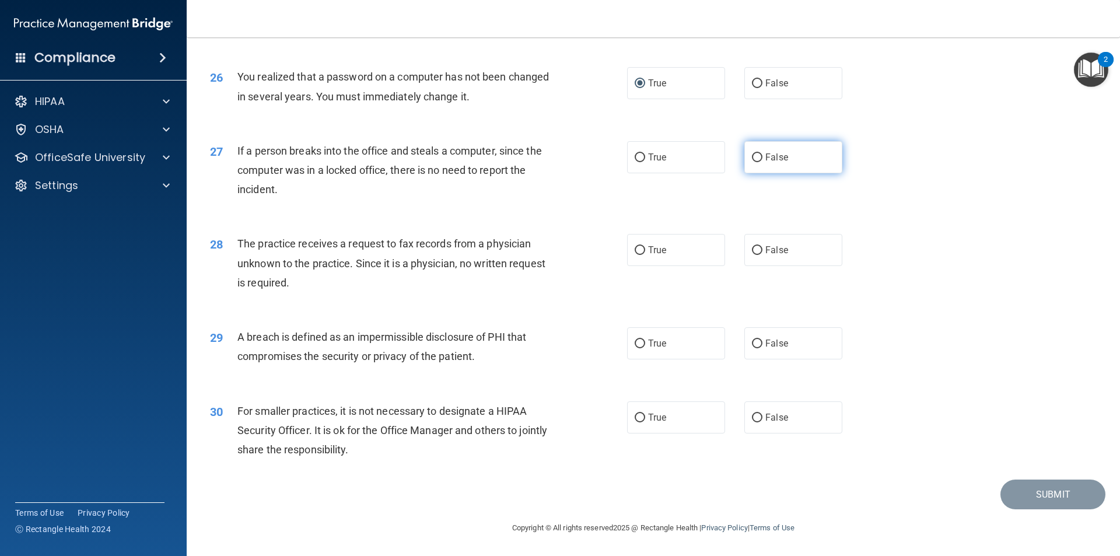
click at [753, 154] on input "False" at bounding box center [757, 157] width 10 height 9
radio input "true"
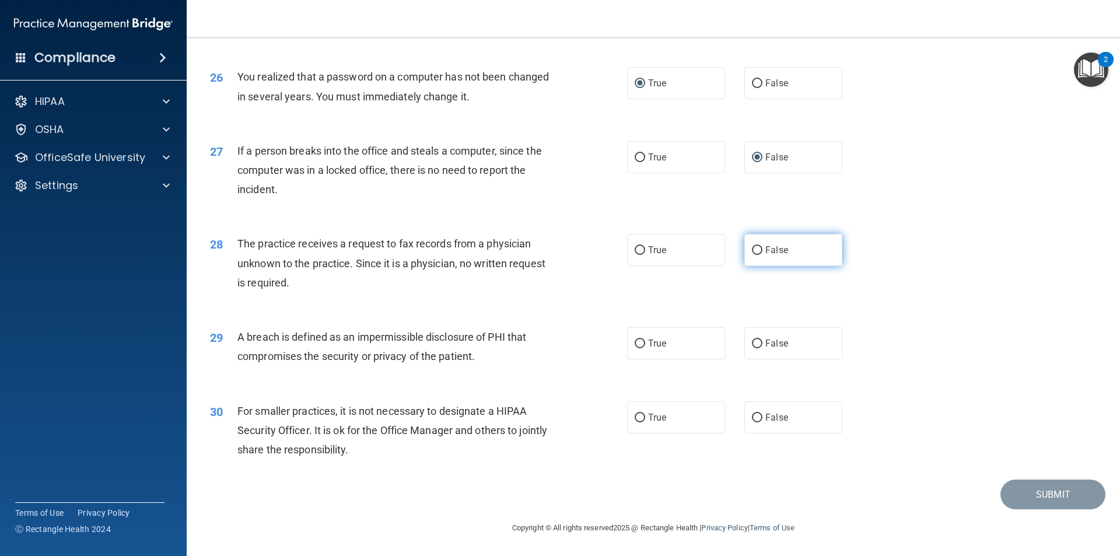
click at [752, 248] on input "False" at bounding box center [757, 250] width 10 height 9
radio input "true"
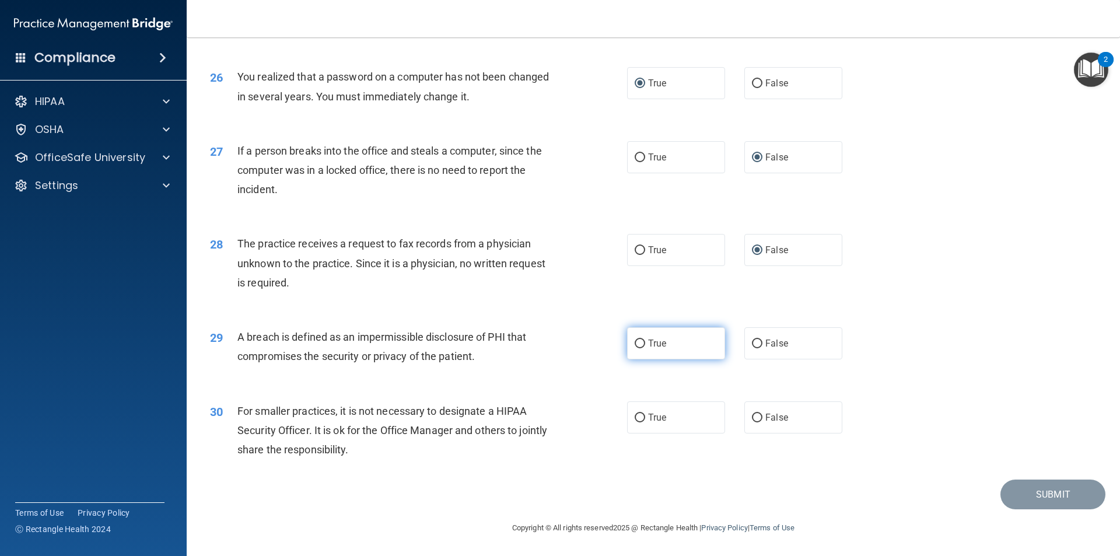
click at [635, 341] on input "True" at bounding box center [640, 343] width 10 height 9
radio input "true"
click at [752, 416] on input "False" at bounding box center [757, 418] width 10 height 9
radio input "true"
click at [1051, 494] on button "Submit" at bounding box center [1052, 494] width 105 height 30
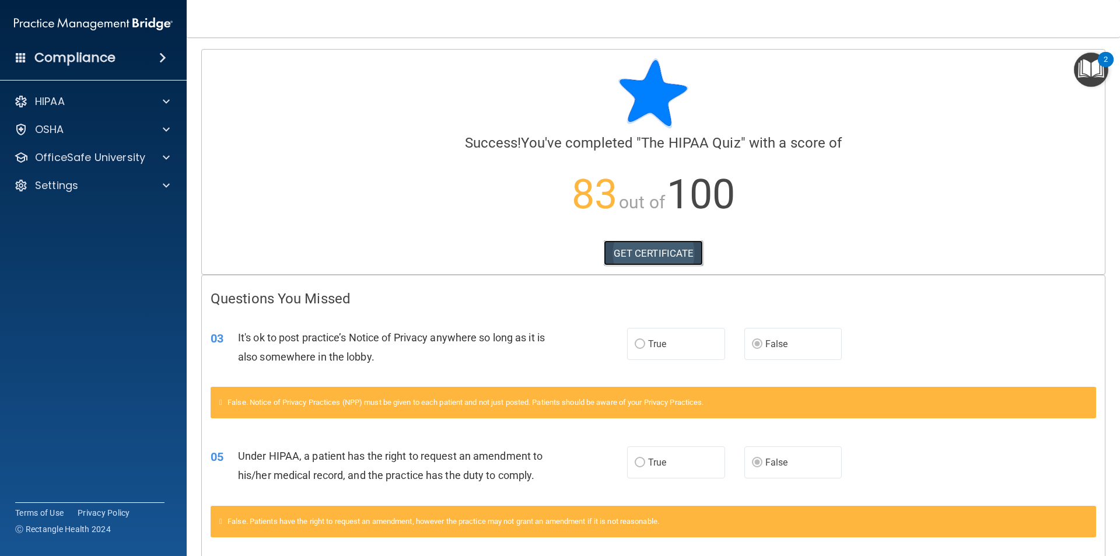
click at [677, 254] on link "GET CERTIFICATE" at bounding box center [654, 253] width 100 height 26
click at [59, 100] on p "HIPAA" at bounding box center [50, 101] width 30 height 14
click at [115, 128] on p "Documents and Policies" at bounding box center [87, 130] width 159 height 12
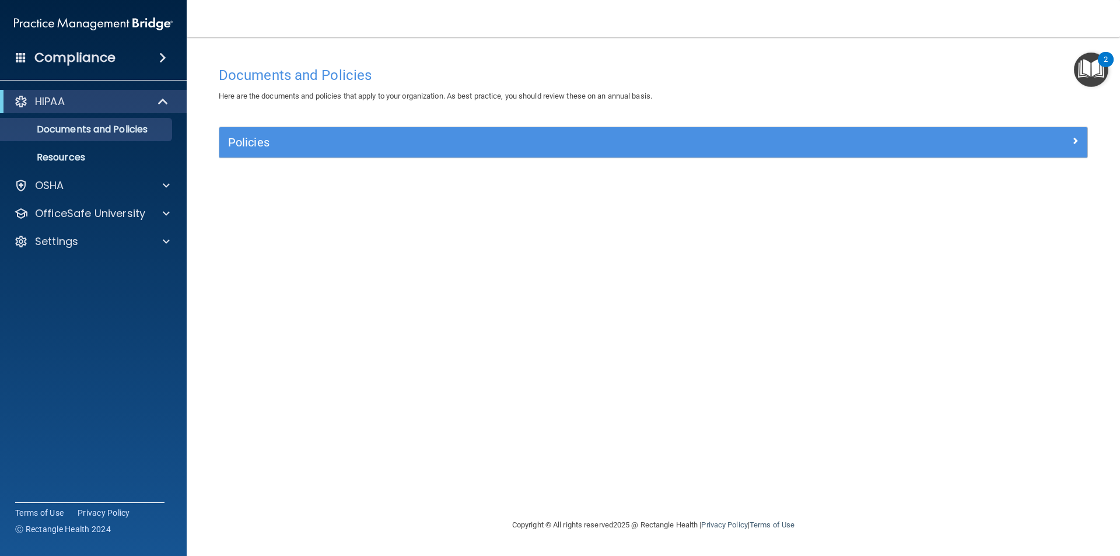
click at [163, 53] on span at bounding box center [162, 58] width 7 height 14
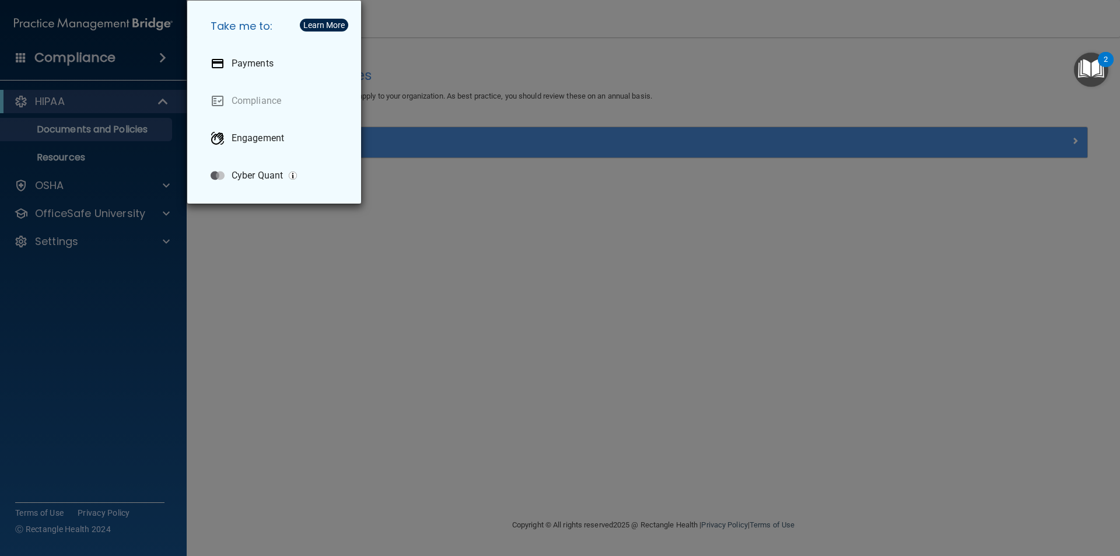
click at [104, 129] on div "Take me to: Payments Compliance Engagement Cyber Quant" at bounding box center [560, 278] width 1120 height 556
